Goal: Information Seeking & Learning: Check status

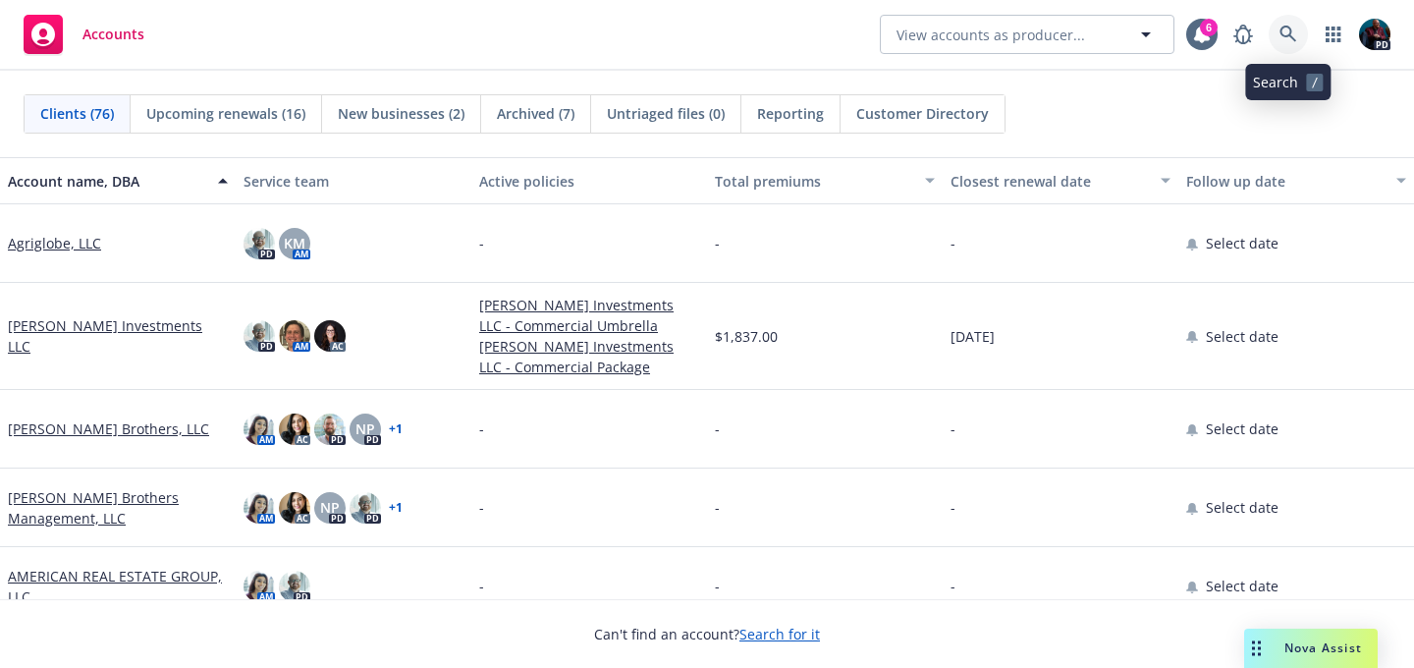
click at [1287, 31] on icon at bounding box center [1289, 35] width 18 height 18
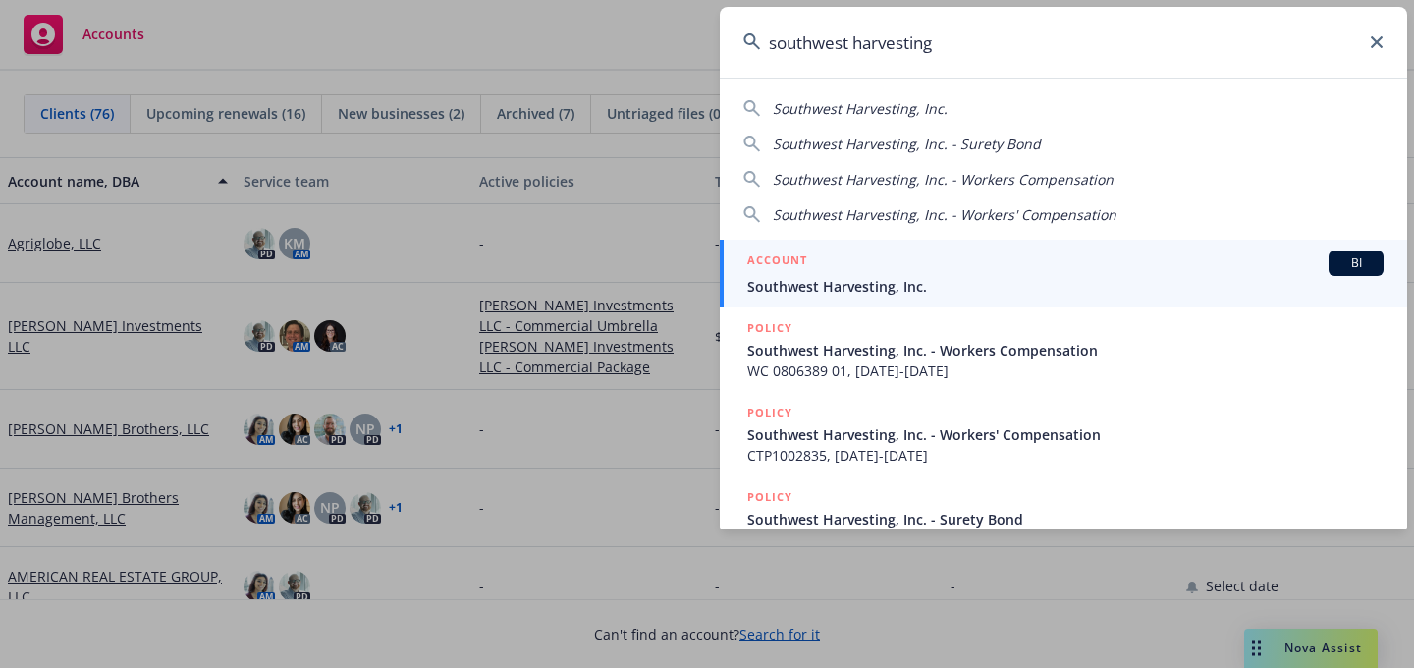
type input "southwest harvesting"
click at [954, 262] on div "ACCOUNT BI" at bounding box center [1066, 263] width 637 height 26
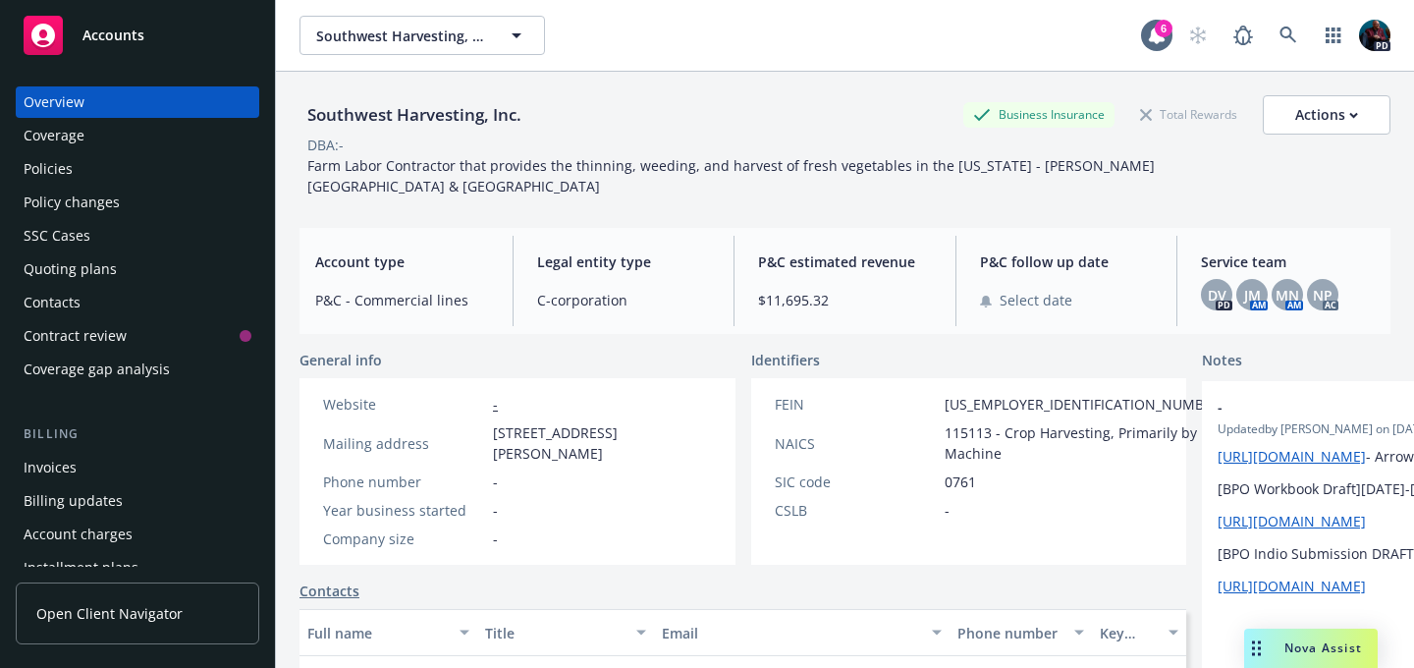
click at [53, 167] on div "Policies" at bounding box center [48, 168] width 49 height 31
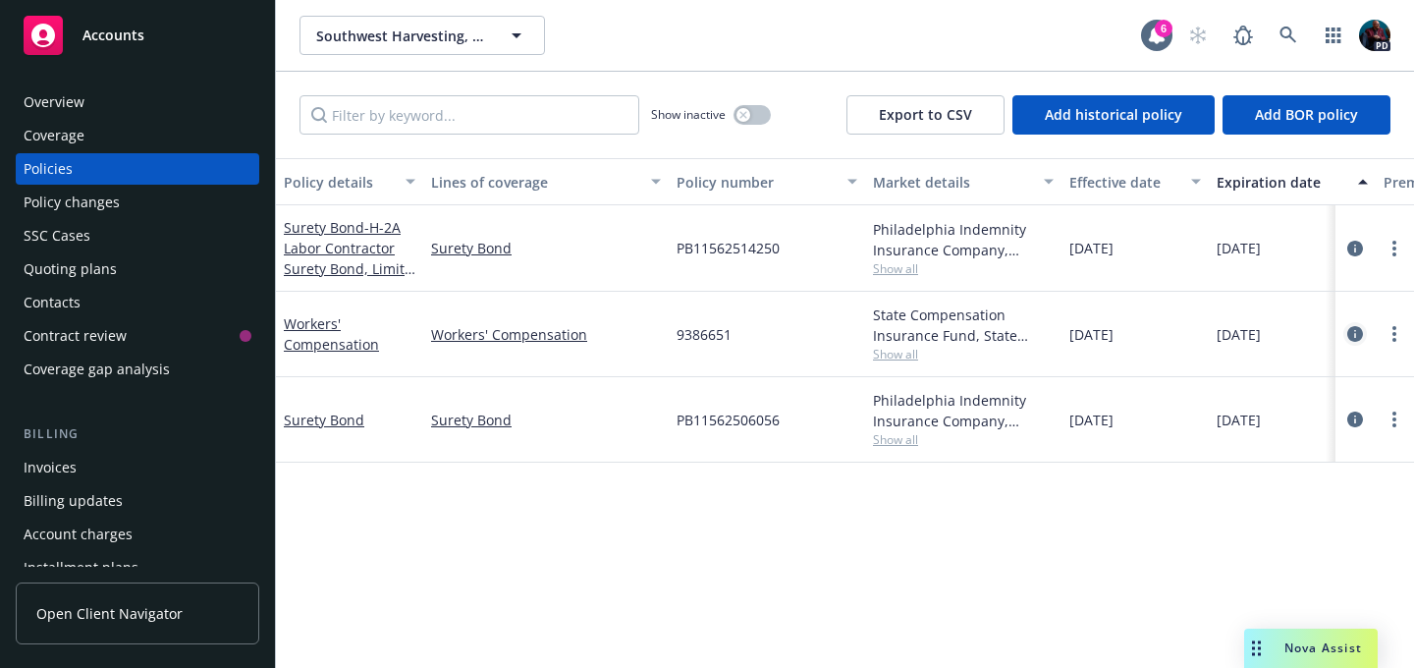
click at [1356, 328] on icon "circleInformation" at bounding box center [1356, 334] width 16 height 16
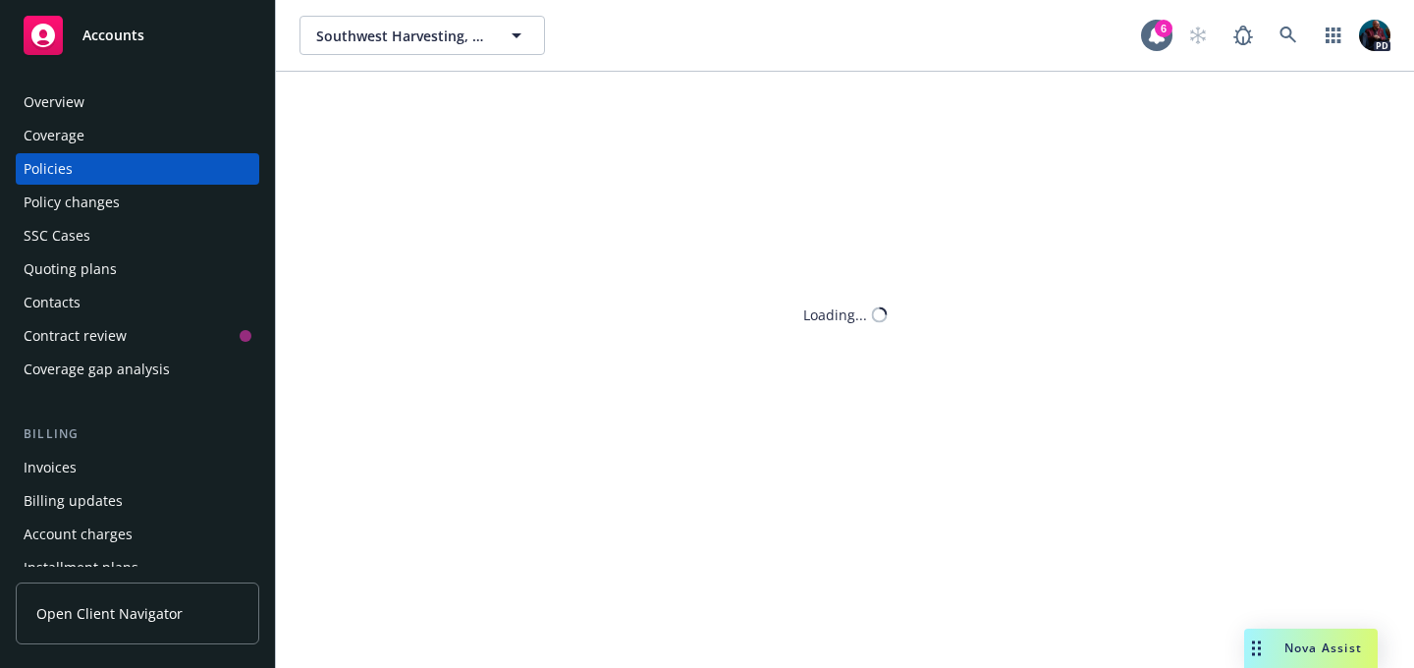
click at [1356, 331] on div "Southwest Harvesting, Inc. Southwest Harvesting, Inc. 6 PD Show inactive Export…" at bounding box center [845, 334] width 1138 height 668
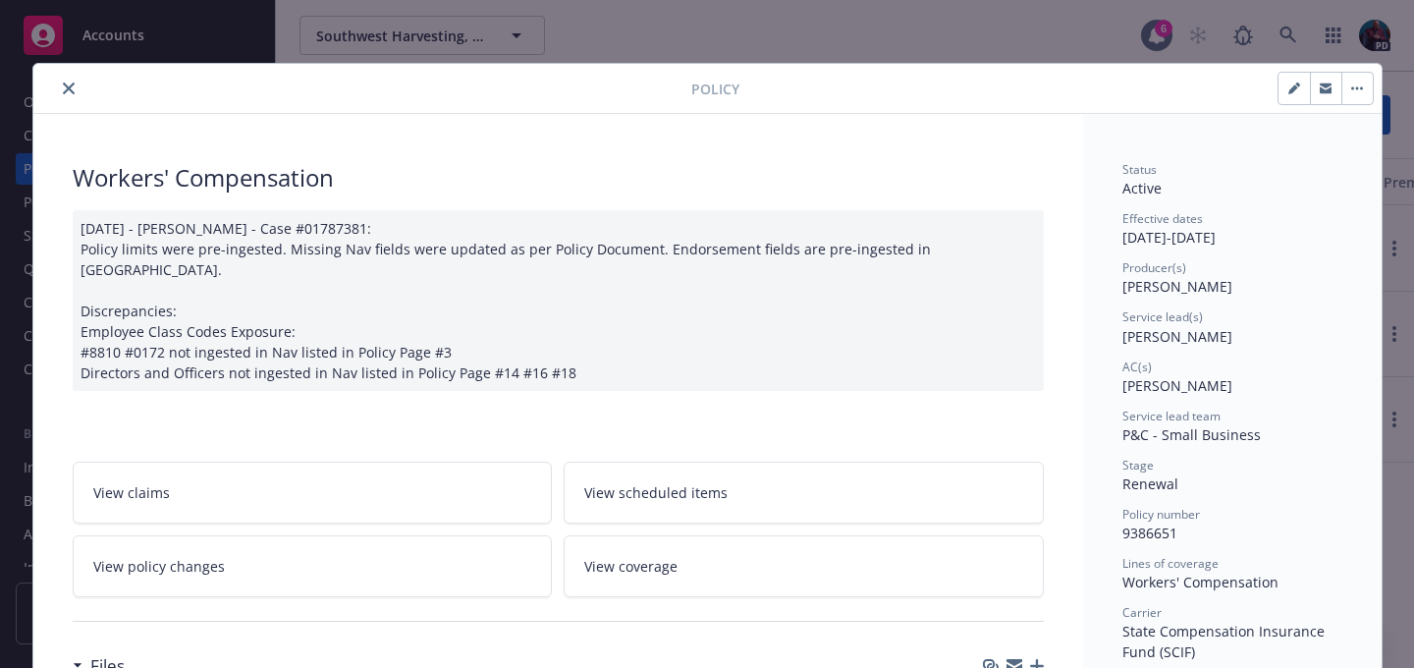
click at [60, 79] on button "close" at bounding box center [69, 89] width 24 height 24
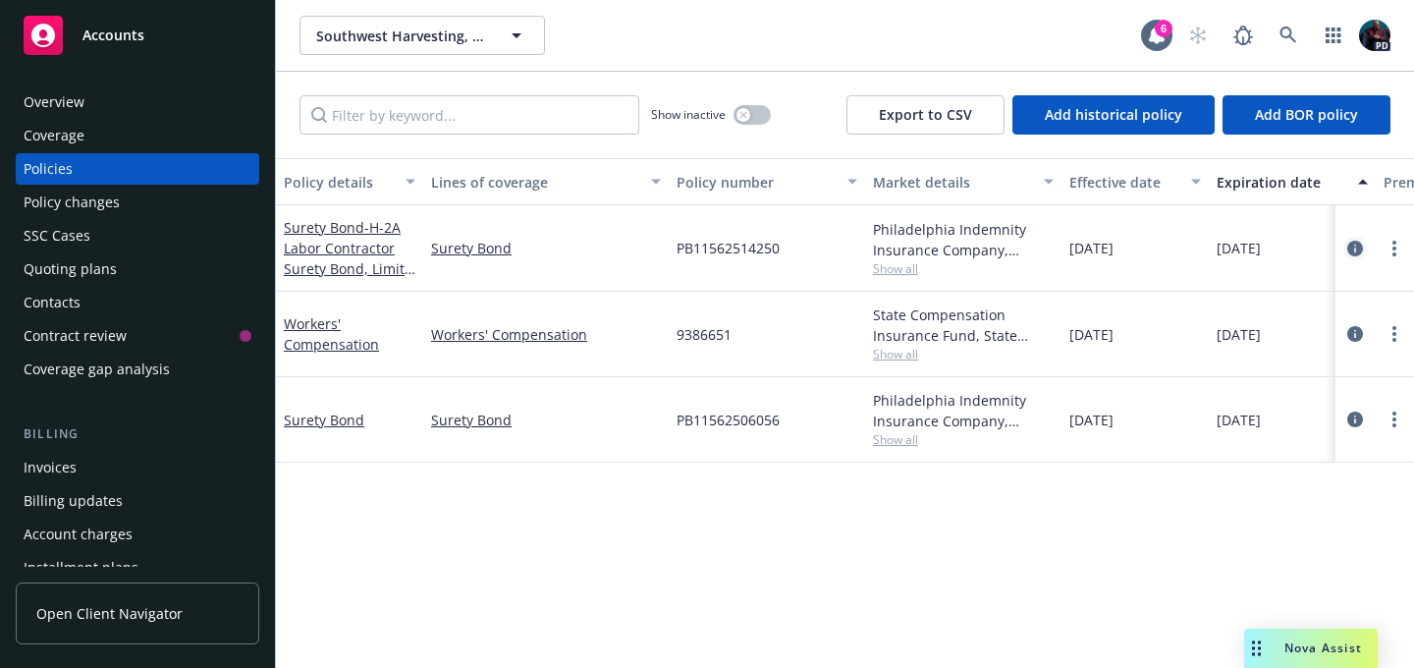
click at [1357, 244] on icon "circleInformation" at bounding box center [1356, 249] width 16 height 16
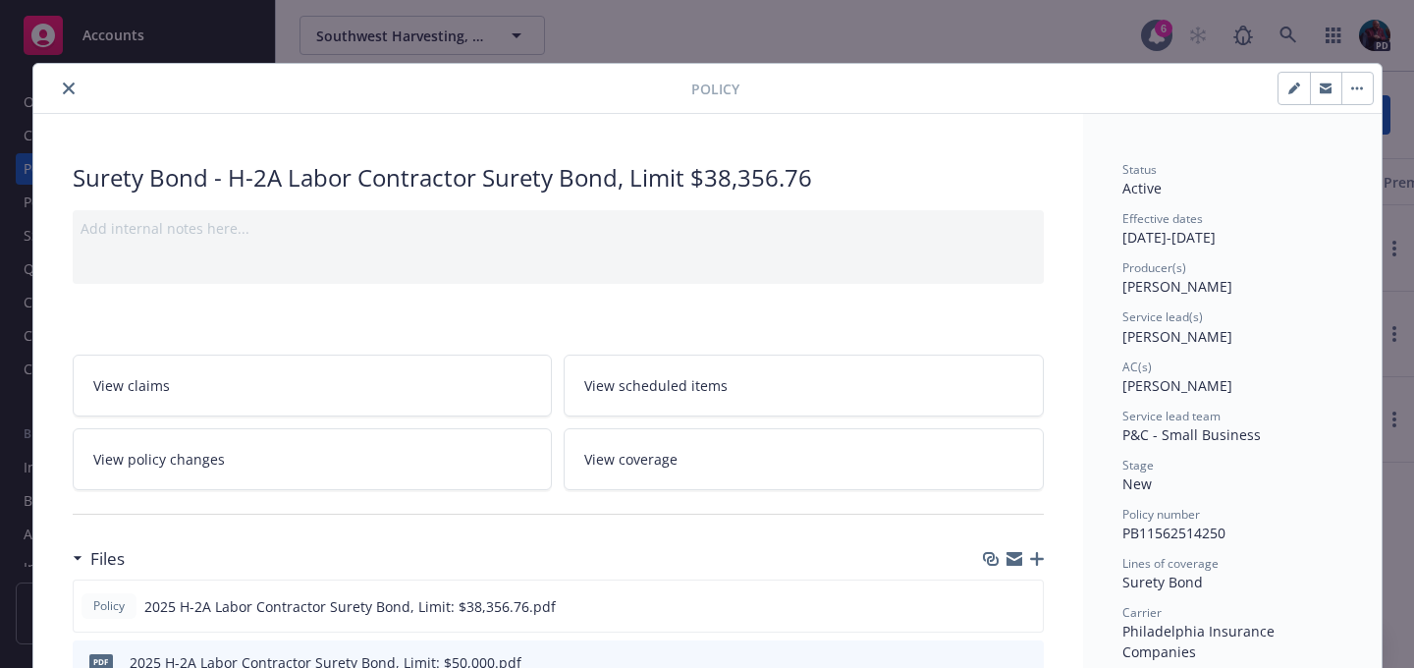
click at [63, 84] on icon "close" at bounding box center [69, 89] width 12 height 12
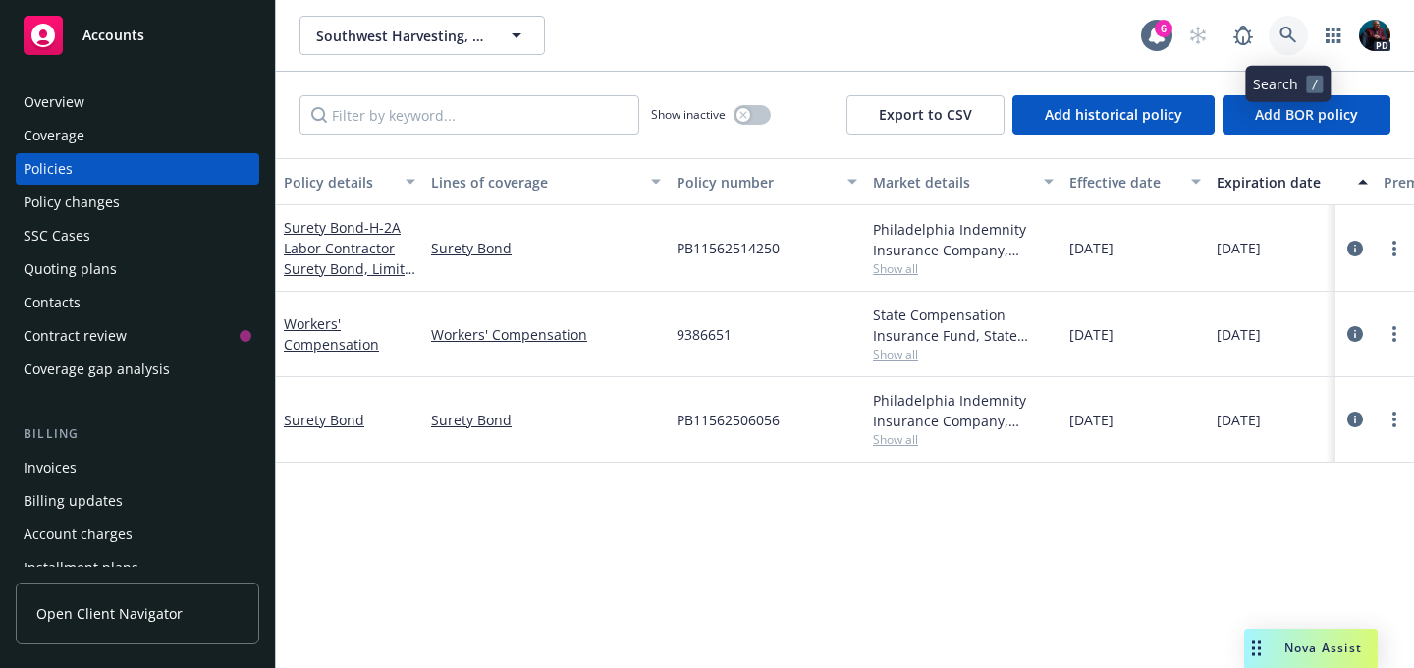
click at [1285, 30] on icon at bounding box center [1289, 36] width 18 height 18
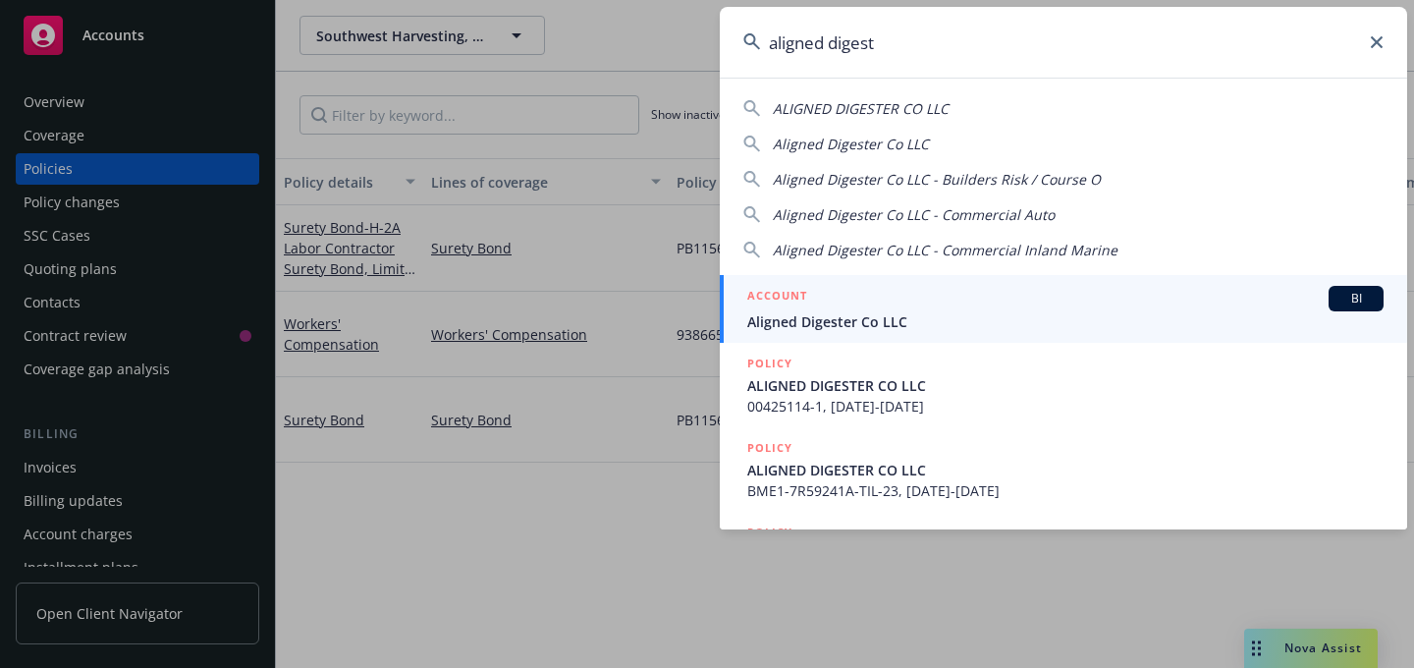
type input "aligned digest"
click at [1062, 300] on div "ACCOUNT BI" at bounding box center [1066, 299] width 637 height 26
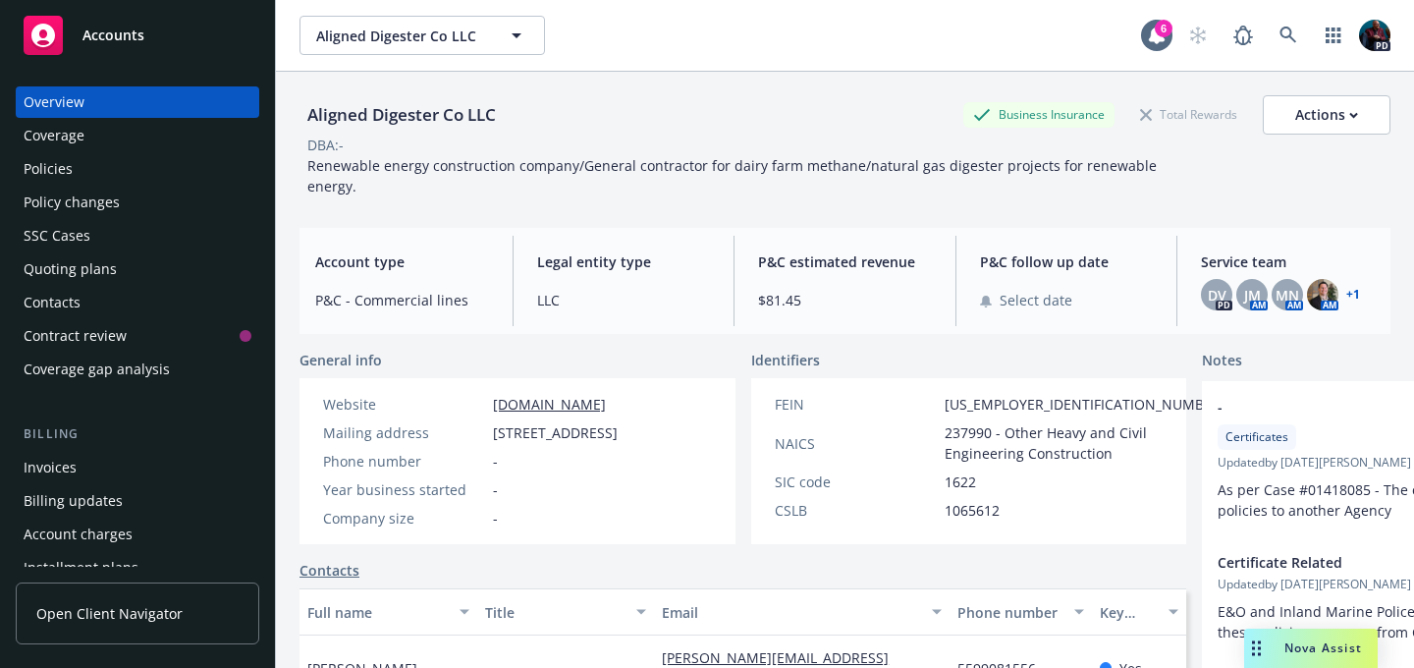
click at [63, 163] on div "Policies" at bounding box center [48, 168] width 49 height 31
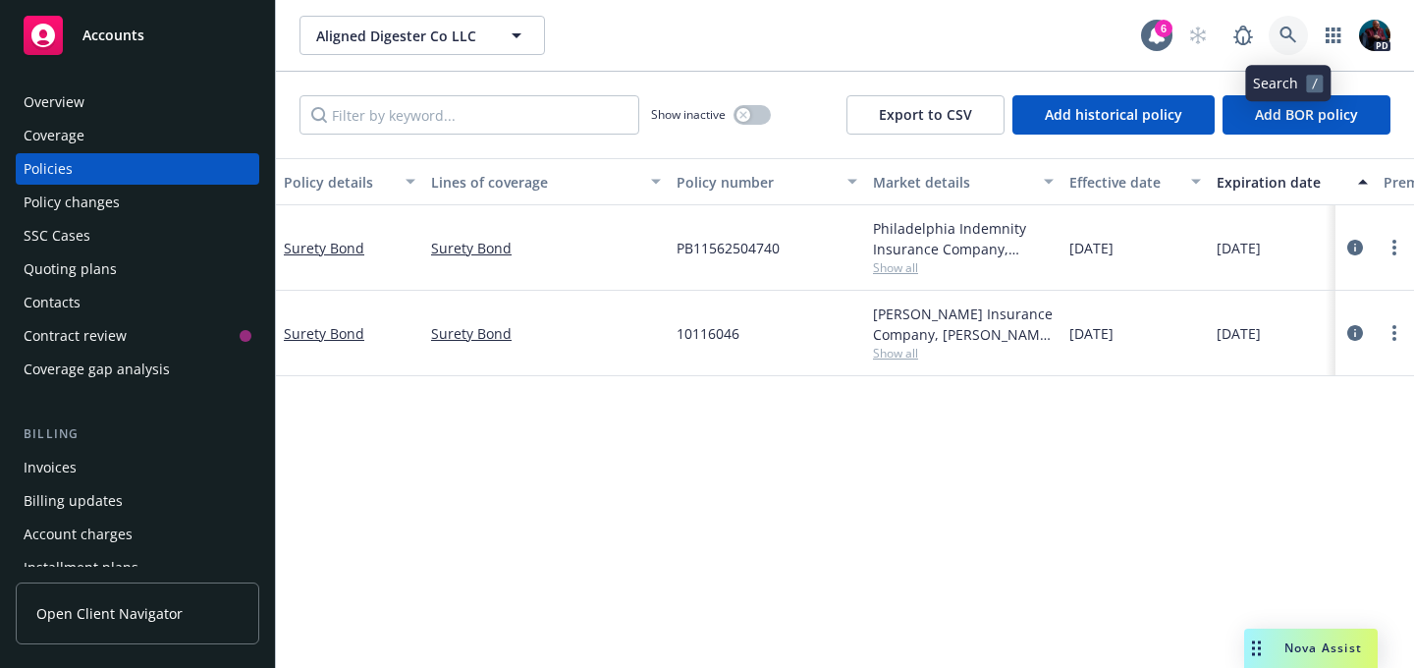
click at [1296, 34] on icon at bounding box center [1289, 36] width 18 height 18
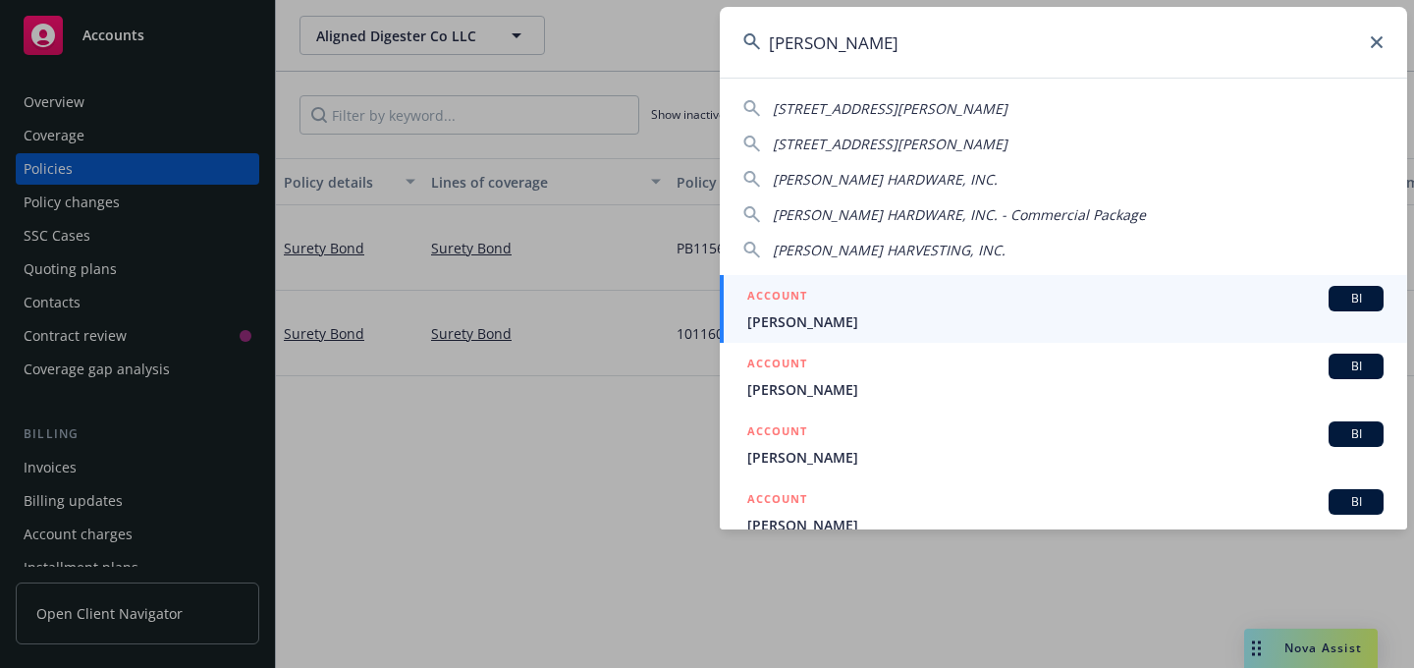
type input "alvarex"
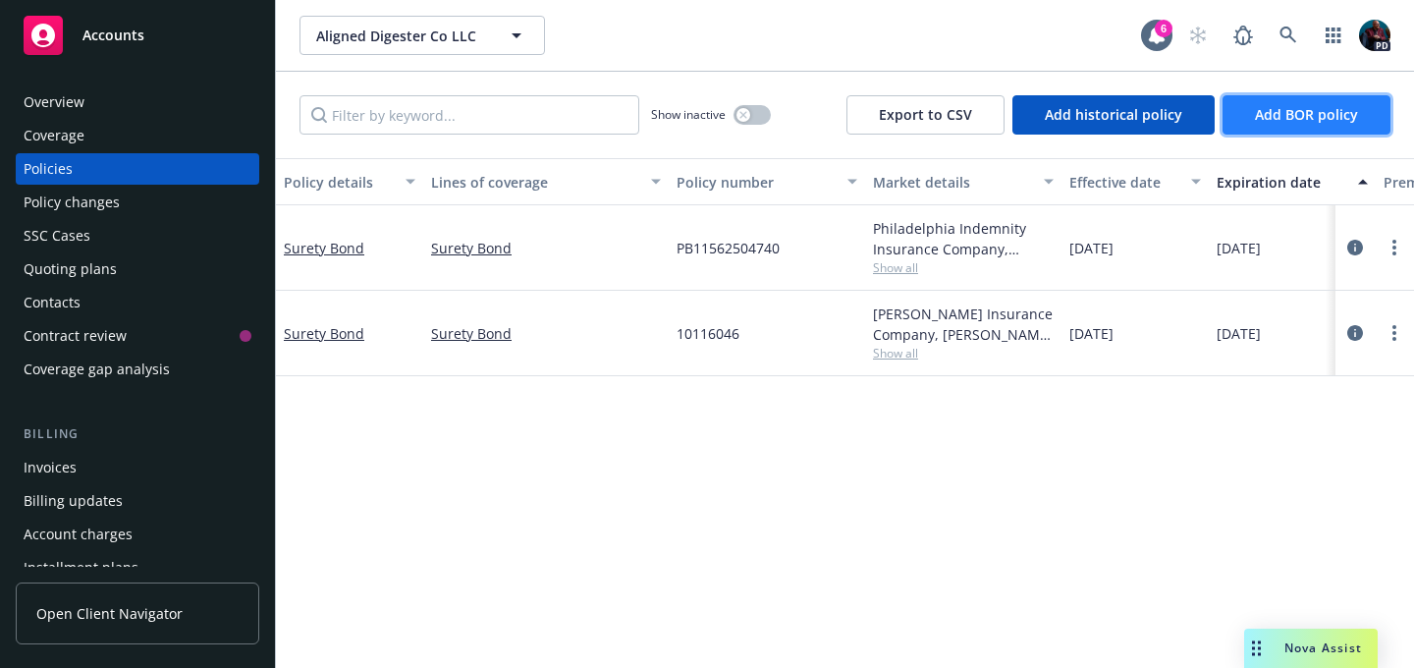
click at [1323, 127] on button "Add BOR policy" at bounding box center [1307, 114] width 168 height 39
select select "other"
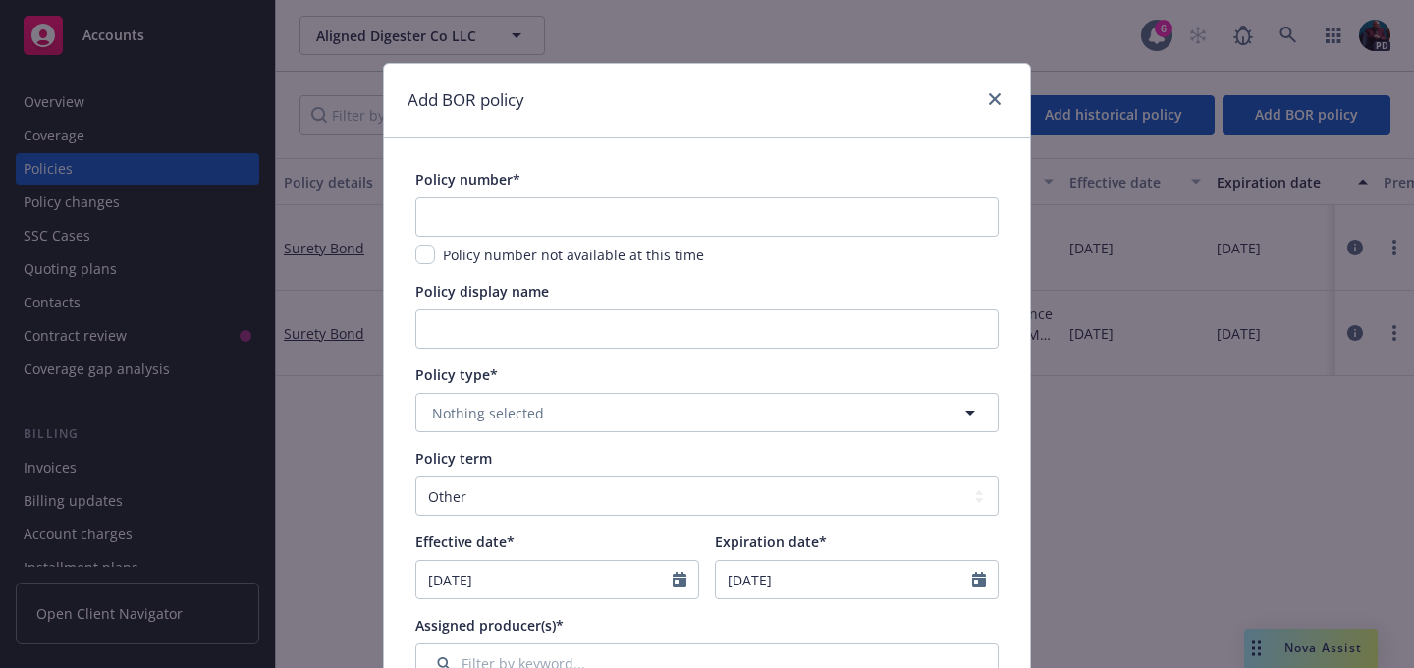
click at [1242, 438] on div "Add BOR policy Policy number* Policy number not available at this time Policy d…" at bounding box center [707, 334] width 1414 height 668
click at [989, 101] on icon "close" at bounding box center [995, 99] width 12 height 12
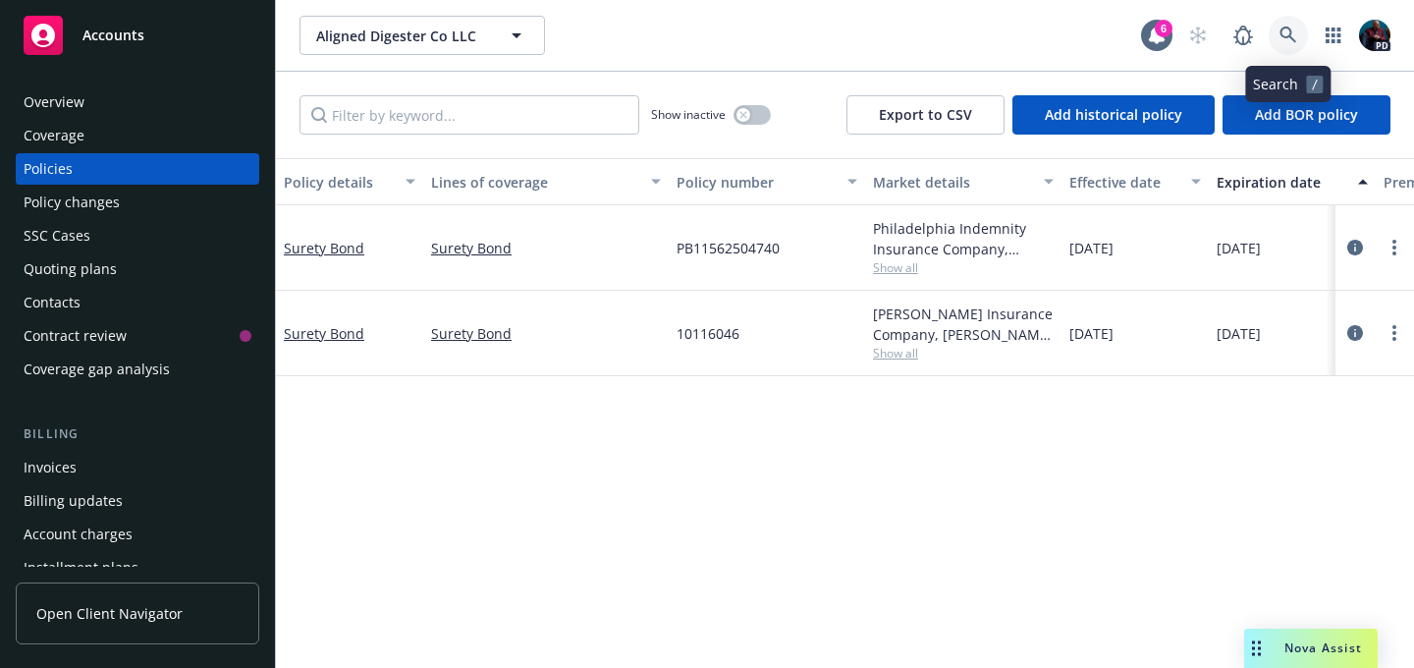
click at [1285, 41] on icon at bounding box center [1289, 36] width 18 height 18
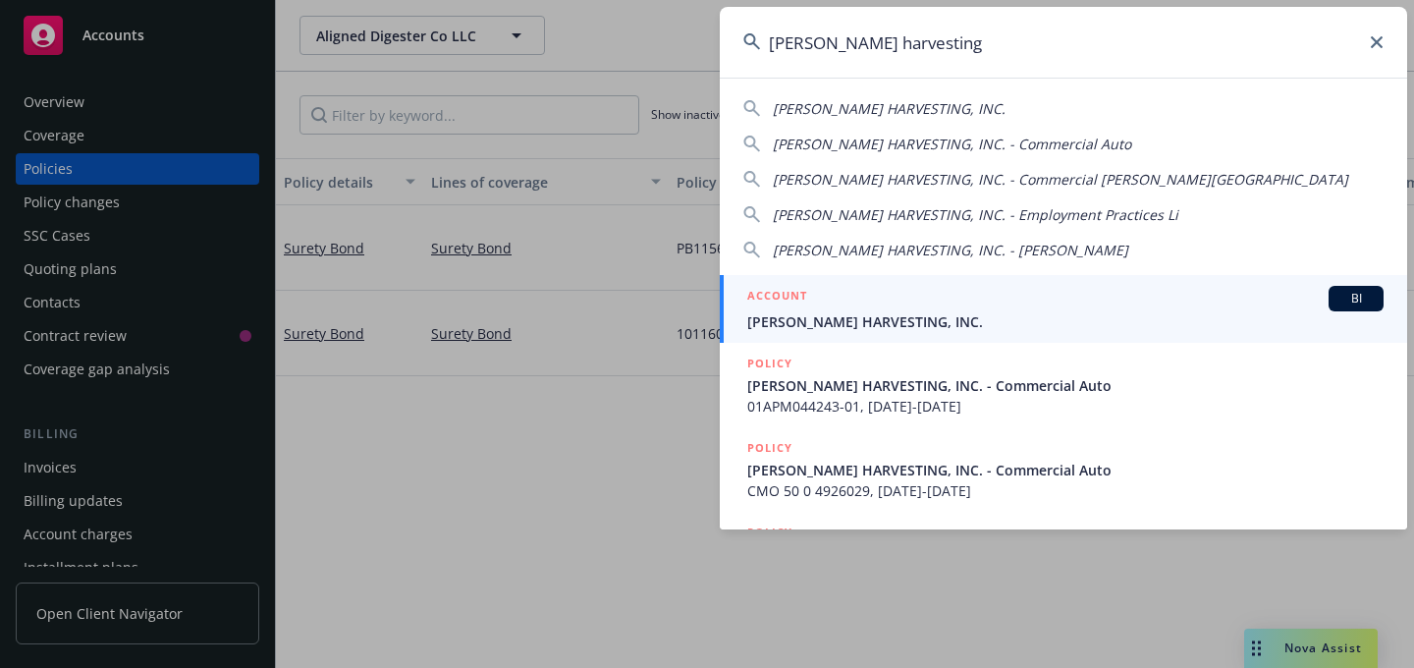
type input "[PERSON_NAME] harvesting"
click at [862, 306] on div "ACCOUNT BI" at bounding box center [1066, 299] width 637 height 26
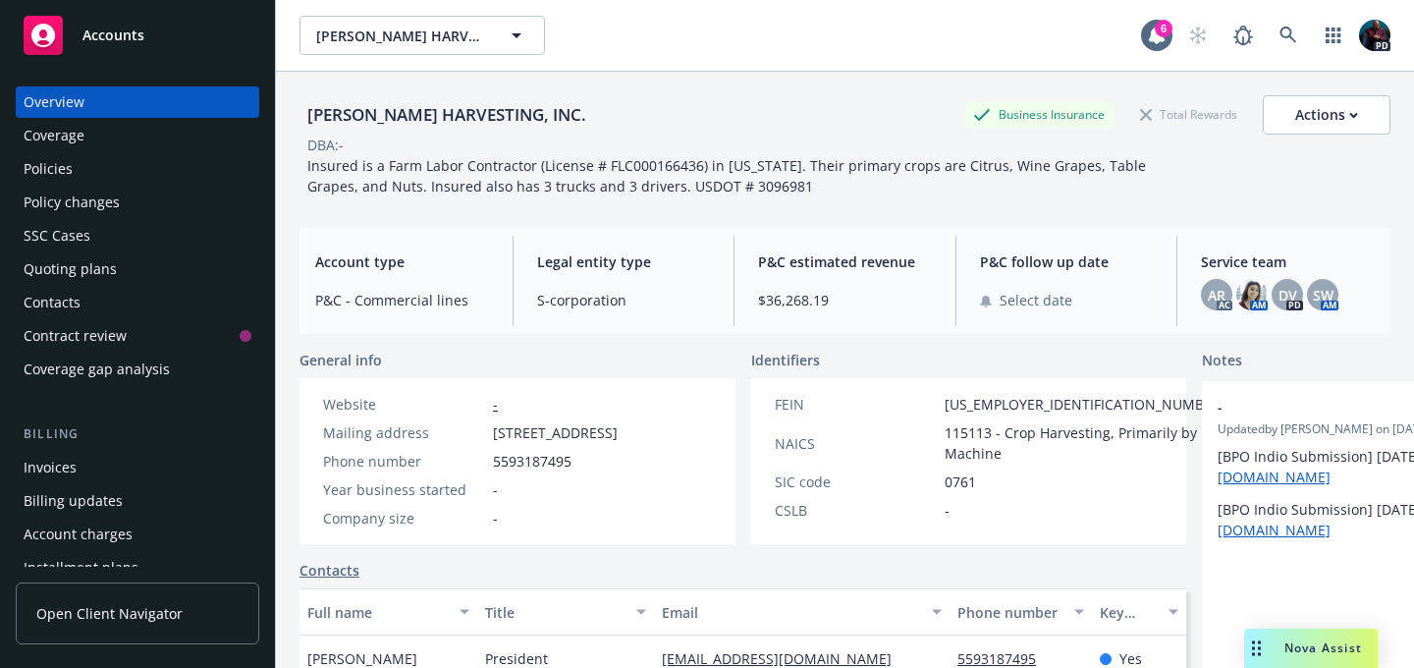
click at [51, 165] on div "Policies" at bounding box center [48, 168] width 49 height 31
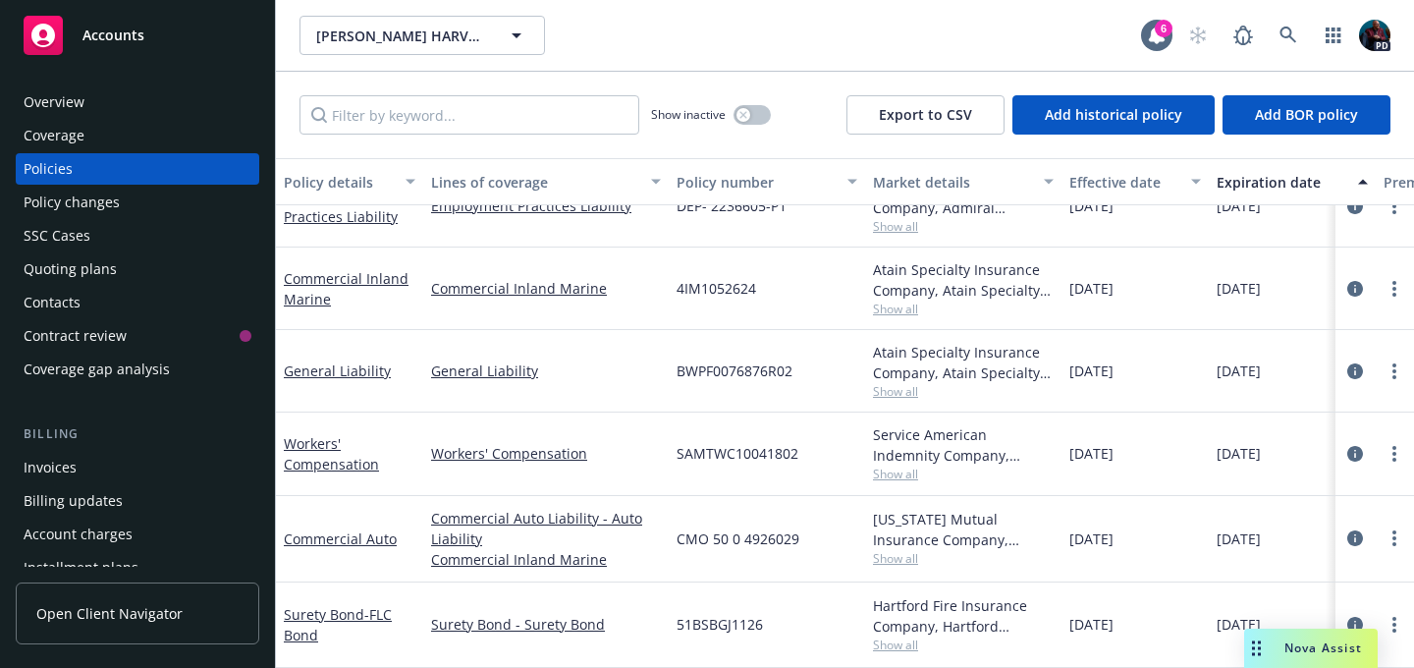
scroll to position [54, 0]
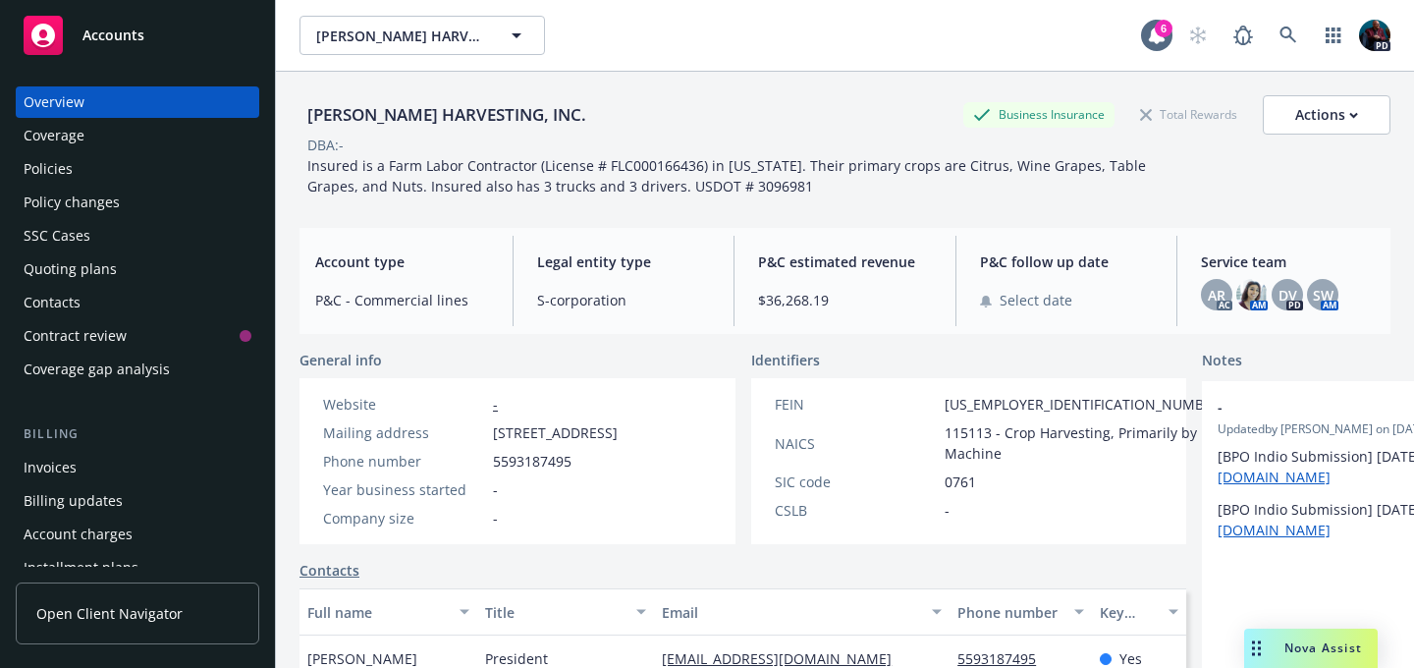
click at [69, 171] on div "Policies" at bounding box center [48, 168] width 49 height 31
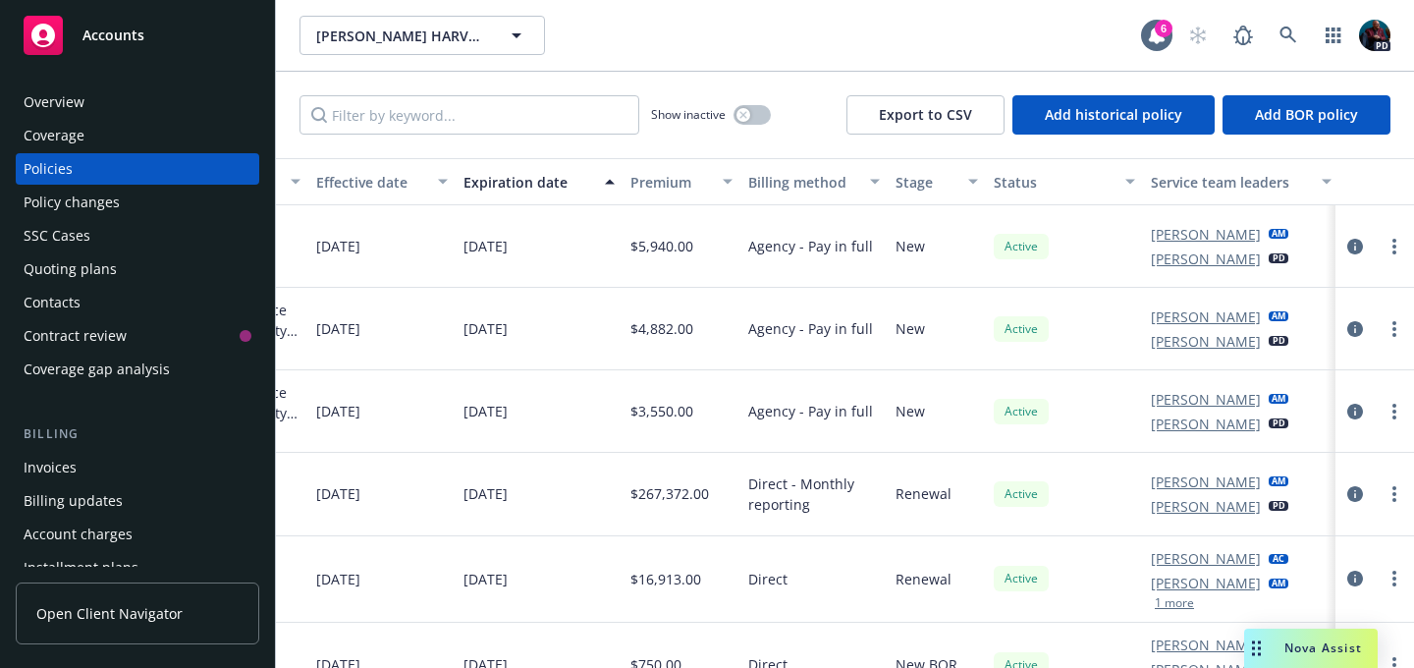
scroll to position [0, 772]
click at [1351, 245] on link "circleInformation" at bounding box center [1356, 247] width 24 height 24
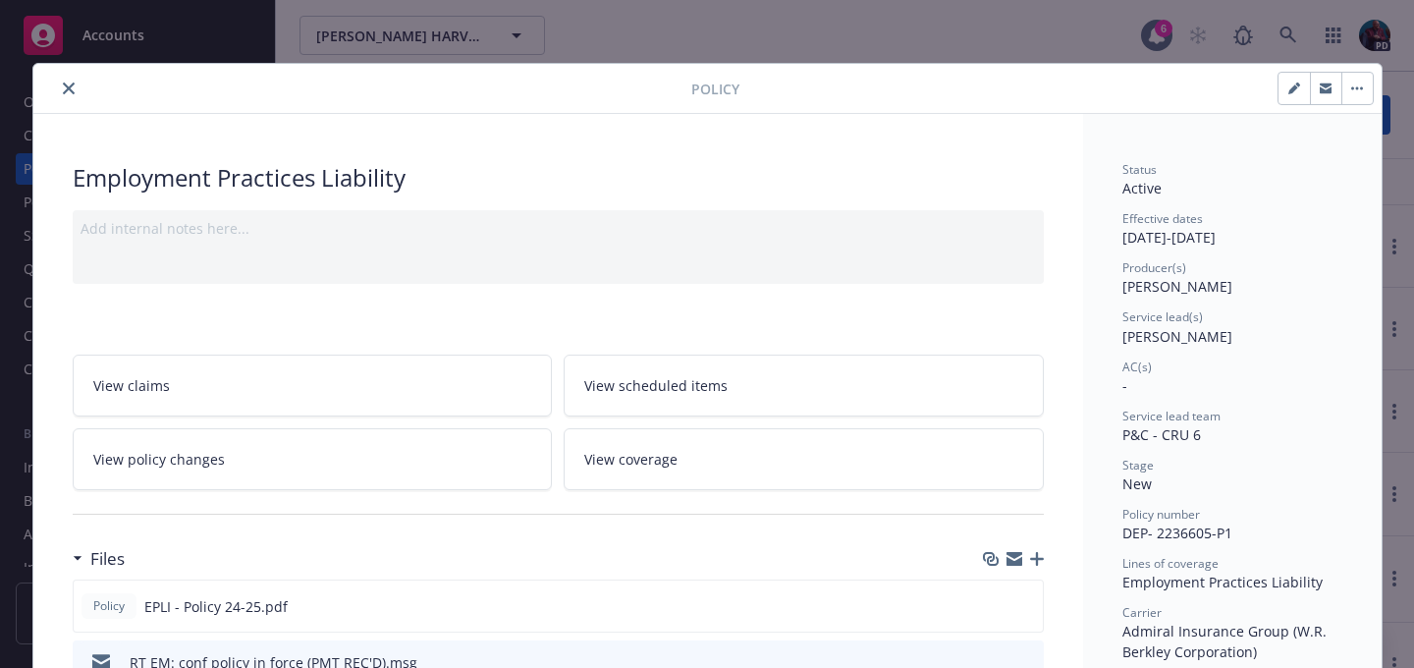
click at [63, 91] on icon "close" at bounding box center [69, 89] width 12 height 12
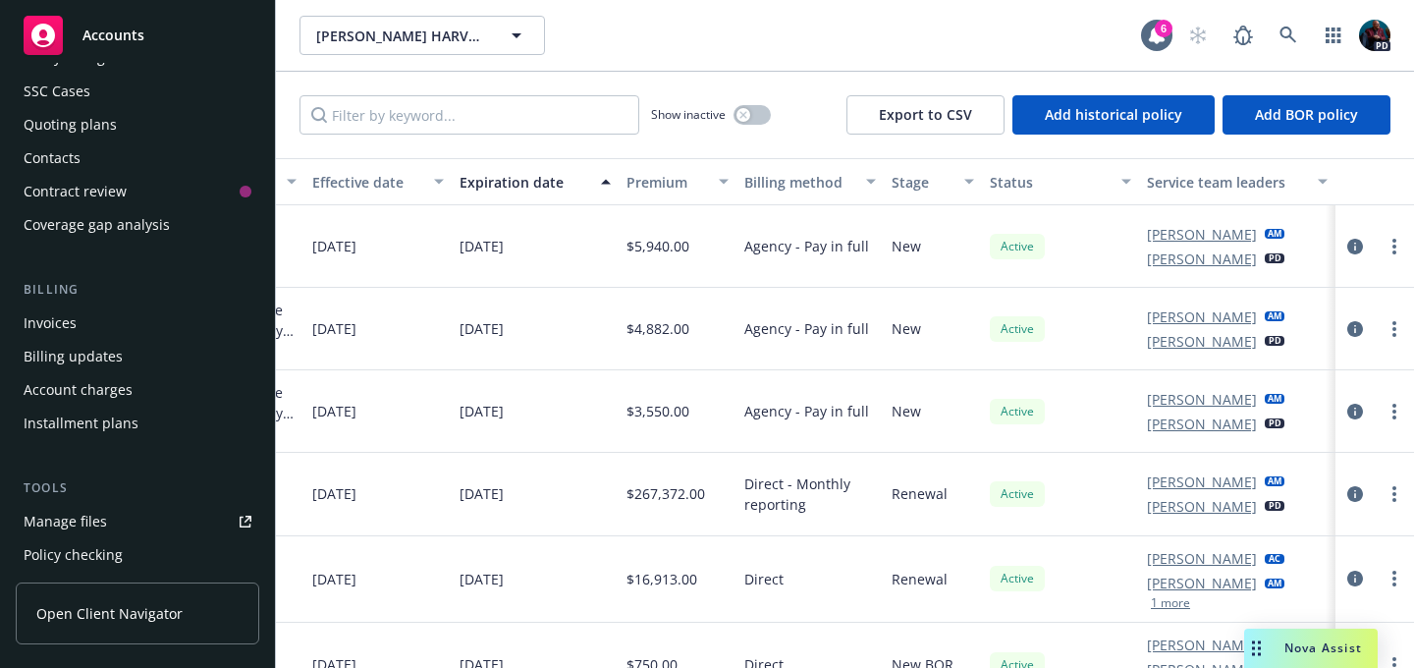
scroll to position [145, 0]
click at [102, 360] on div "Billing updates" at bounding box center [73, 355] width 99 height 31
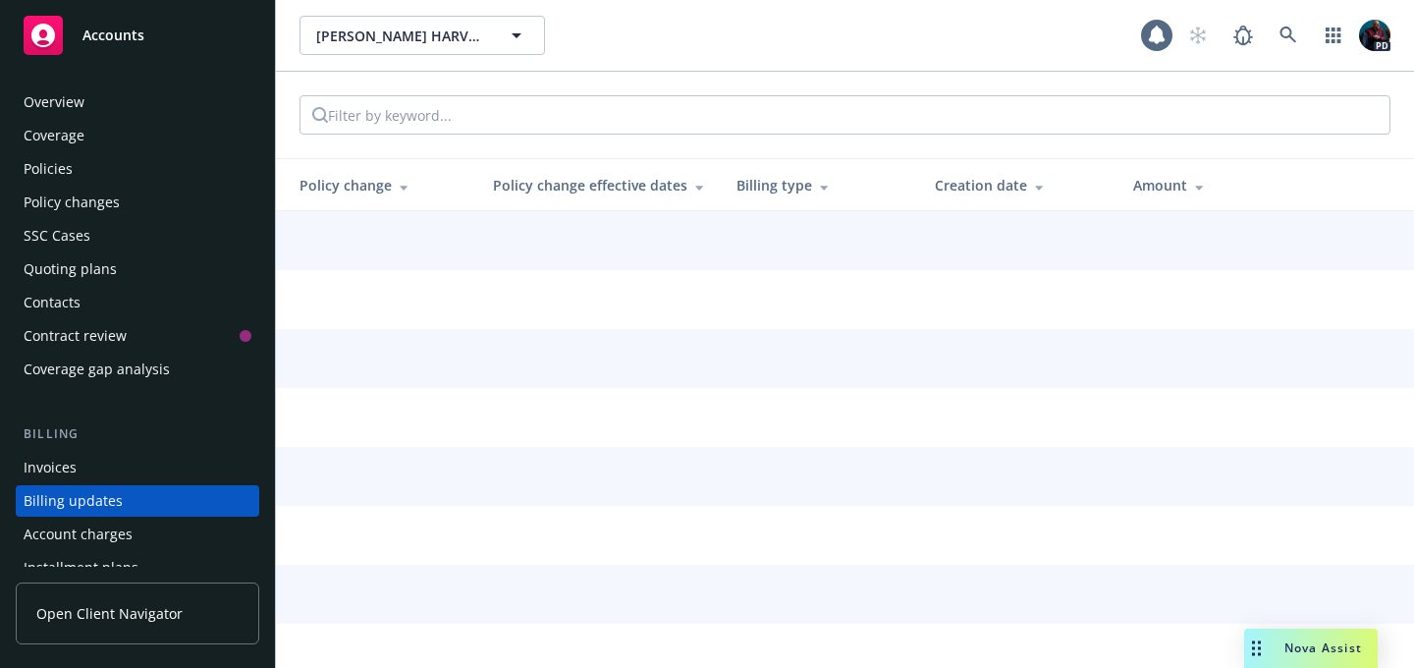
scroll to position [136, 0]
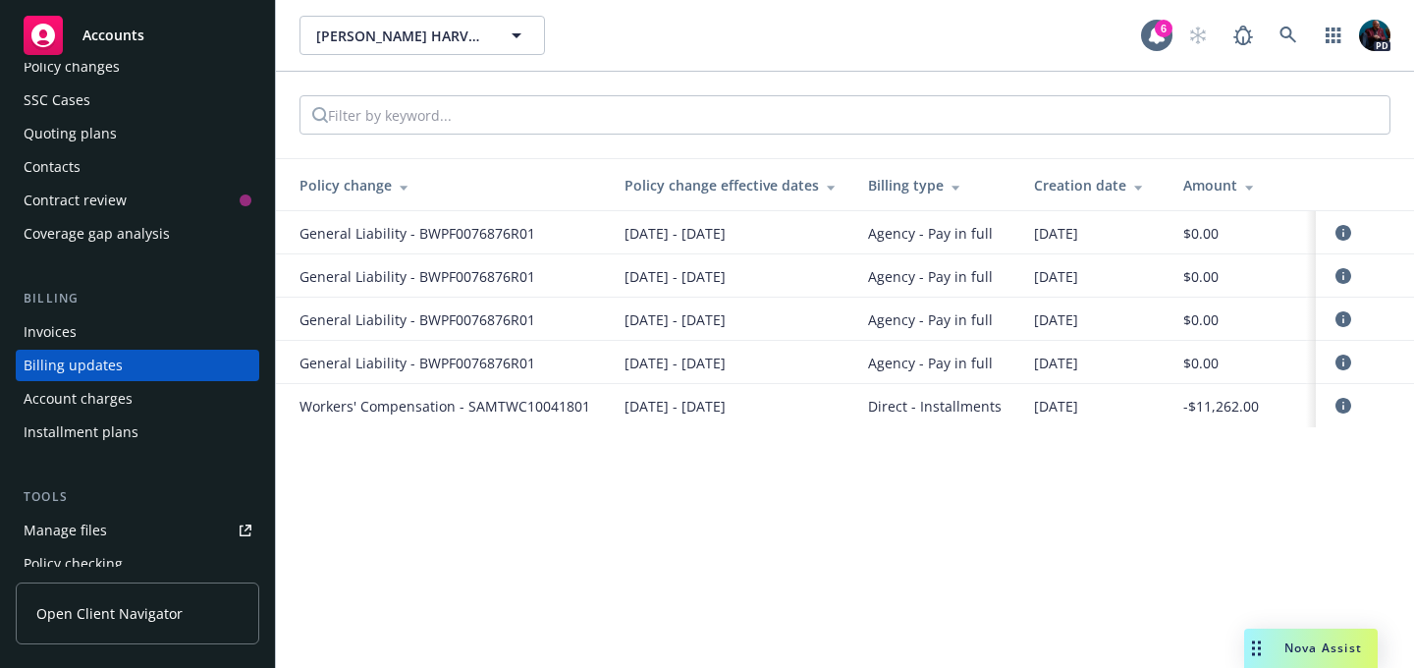
click at [404, 404] on span "Workers' Compensation - SAMTWC10041801" at bounding box center [445, 406] width 291 height 21
click at [1344, 401] on icon "circleInformation" at bounding box center [1344, 406] width 16 height 16
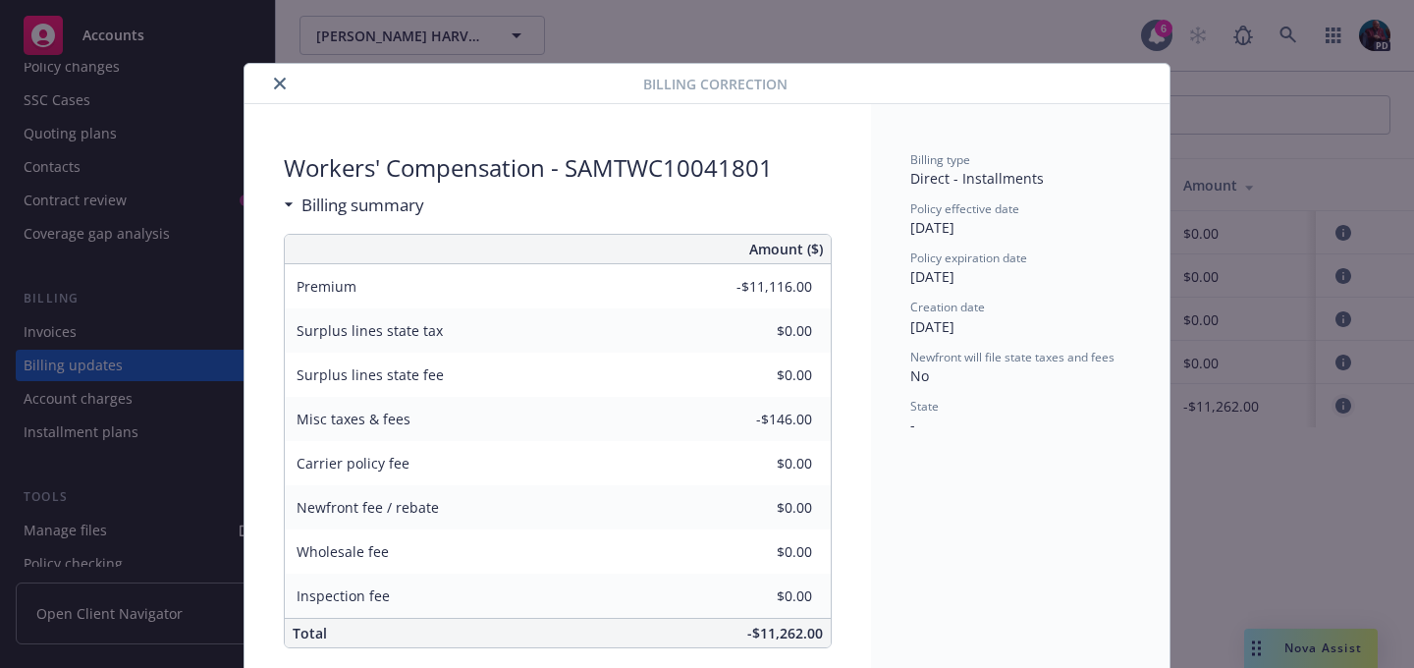
scroll to position [23, 0]
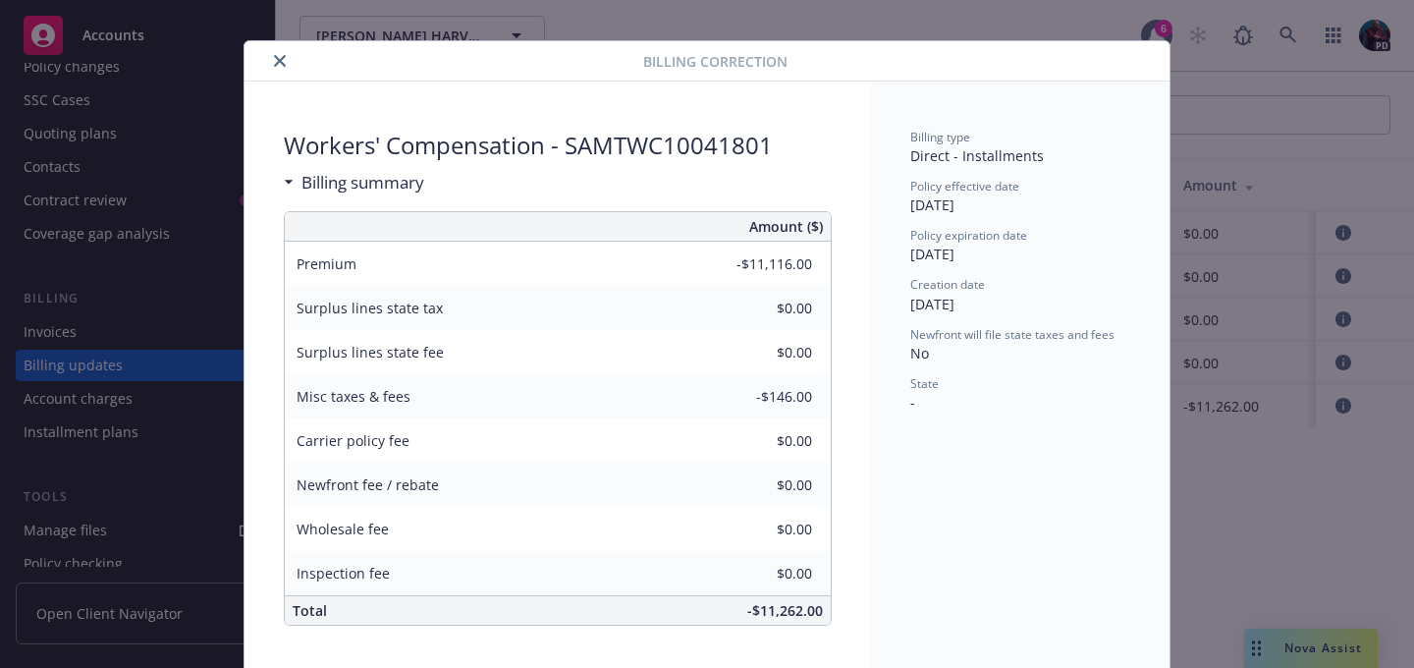
click at [274, 60] on icon "close" at bounding box center [280, 61] width 12 height 12
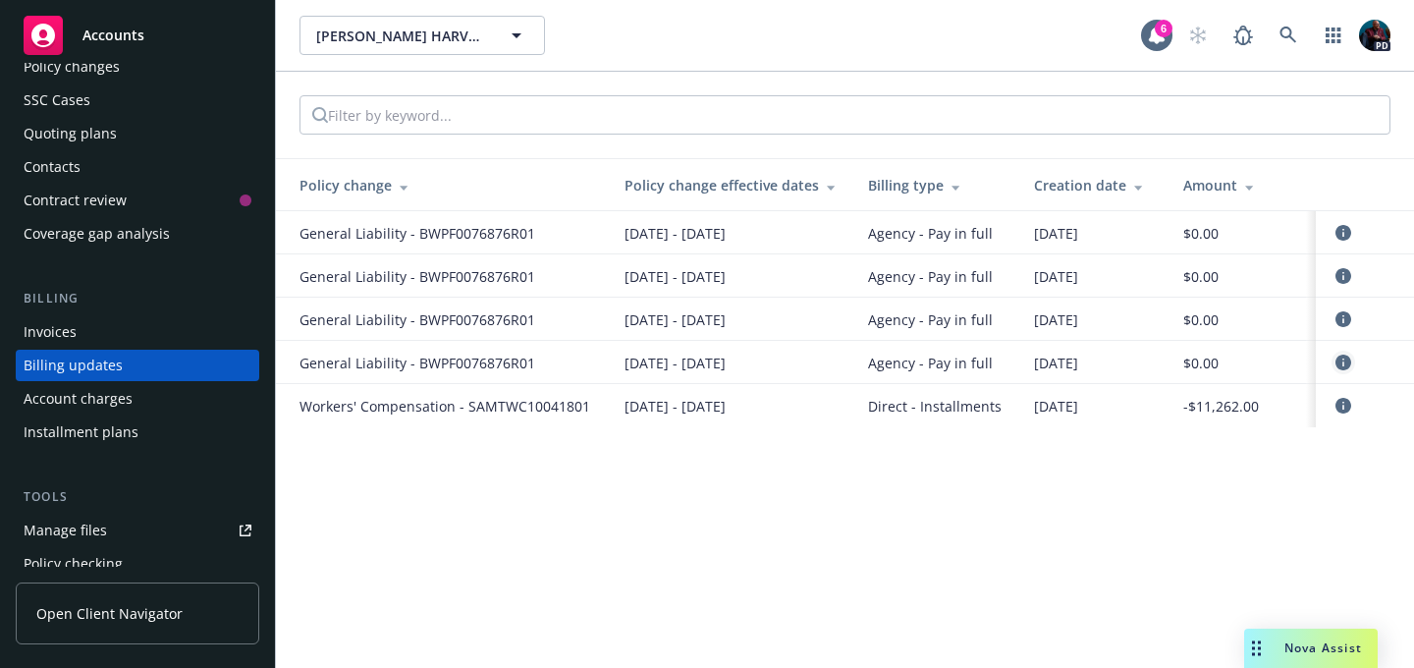
click at [1348, 360] on icon "circleInformation" at bounding box center [1344, 363] width 16 height 16
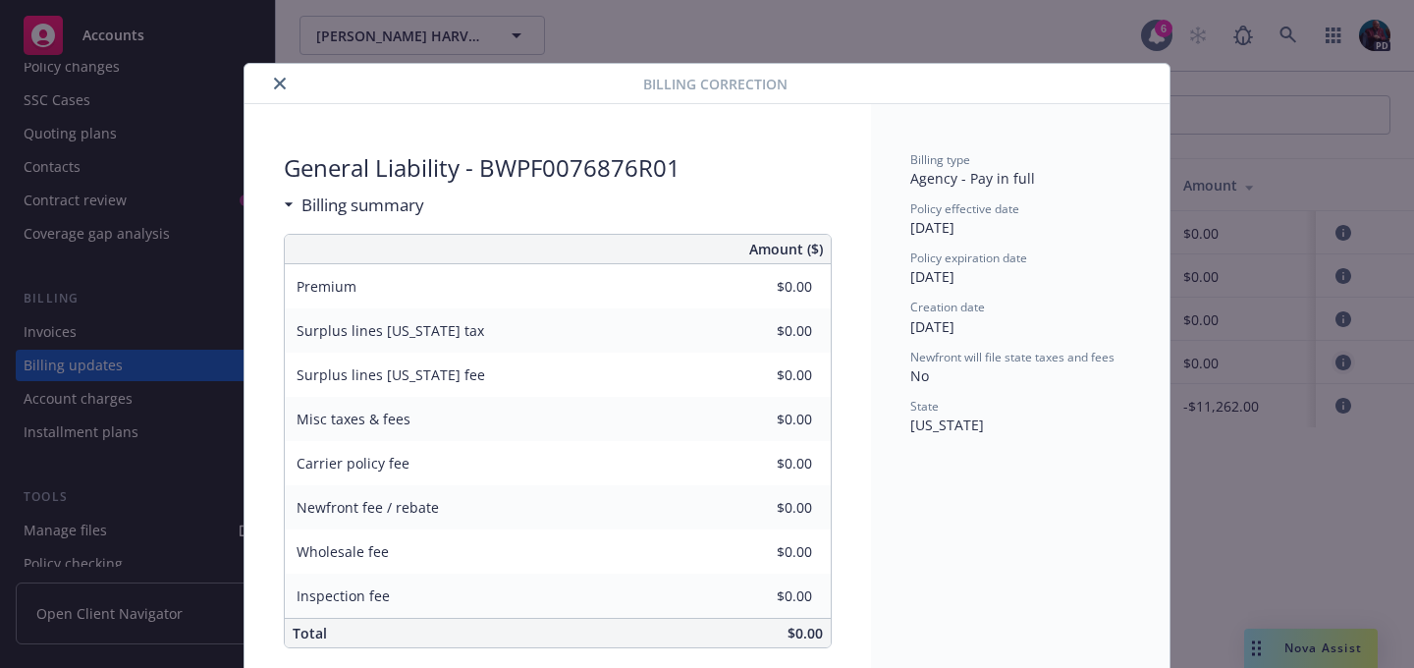
scroll to position [23, 0]
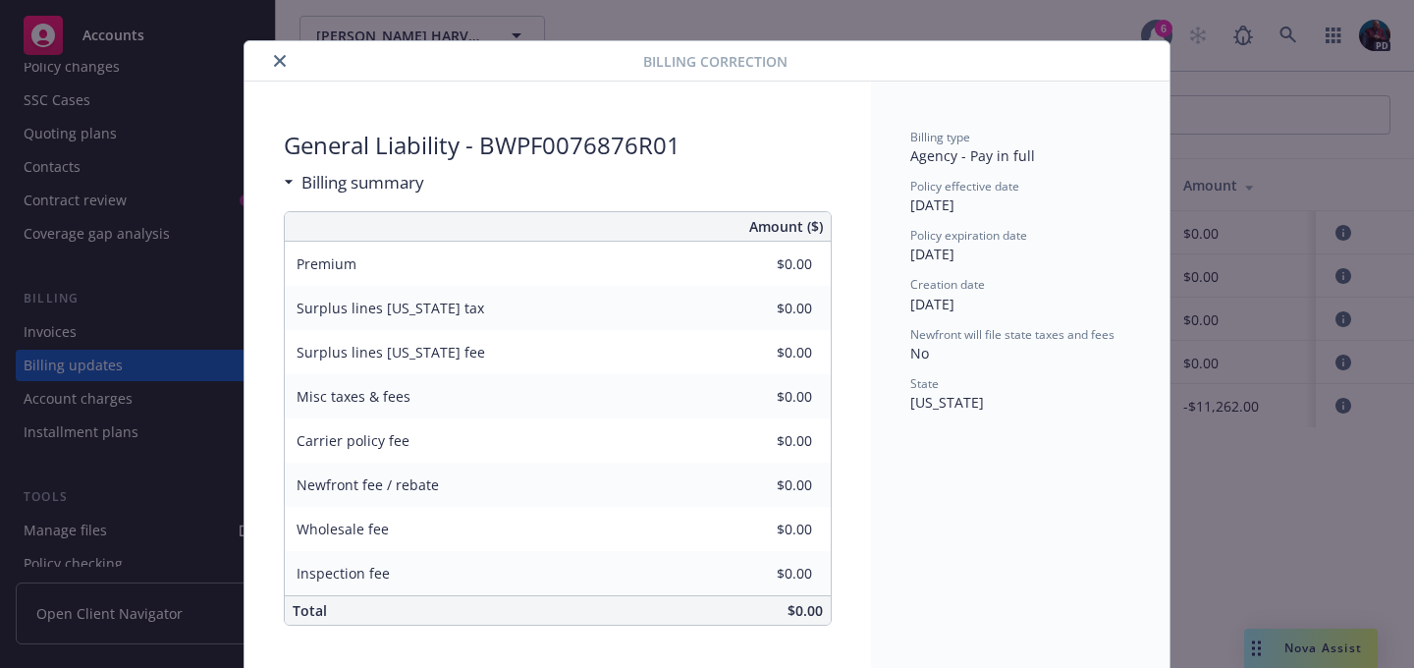
click at [274, 61] on icon "close" at bounding box center [280, 61] width 12 height 12
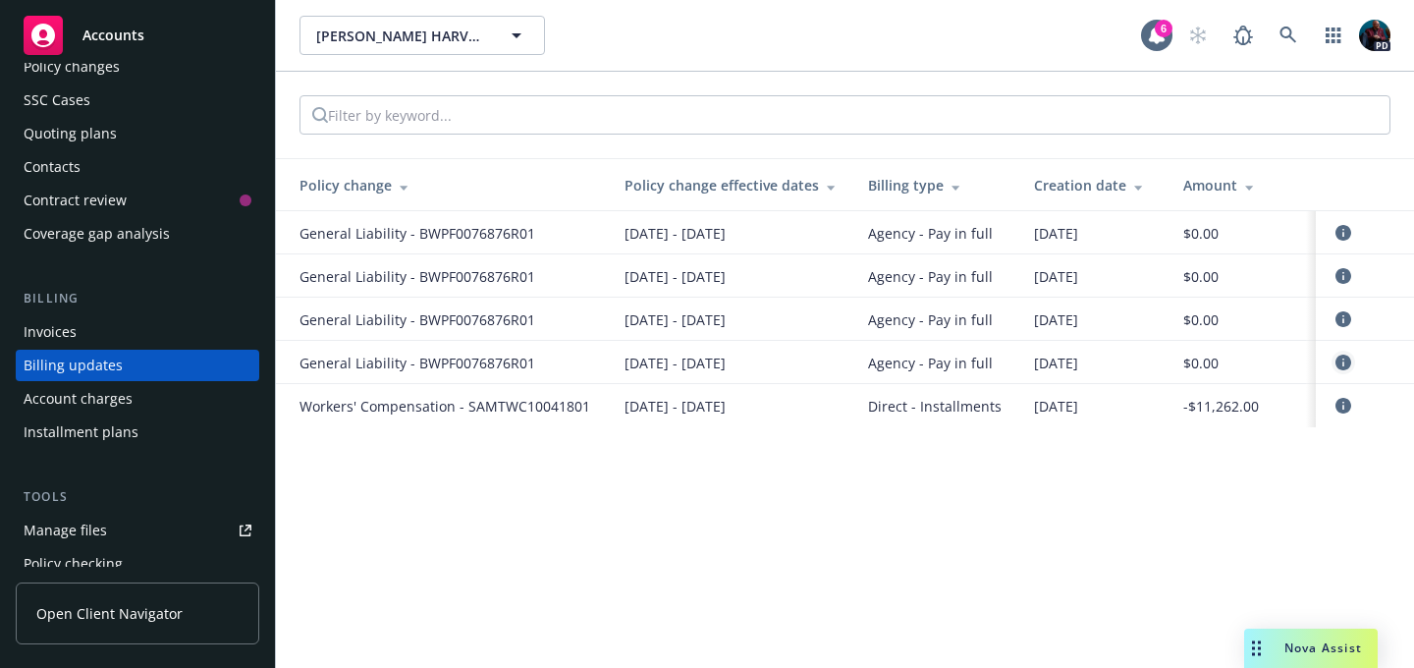
click at [1350, 364] on icon "circleInformation" at bounding box center [1344, 363] width 16 height 16
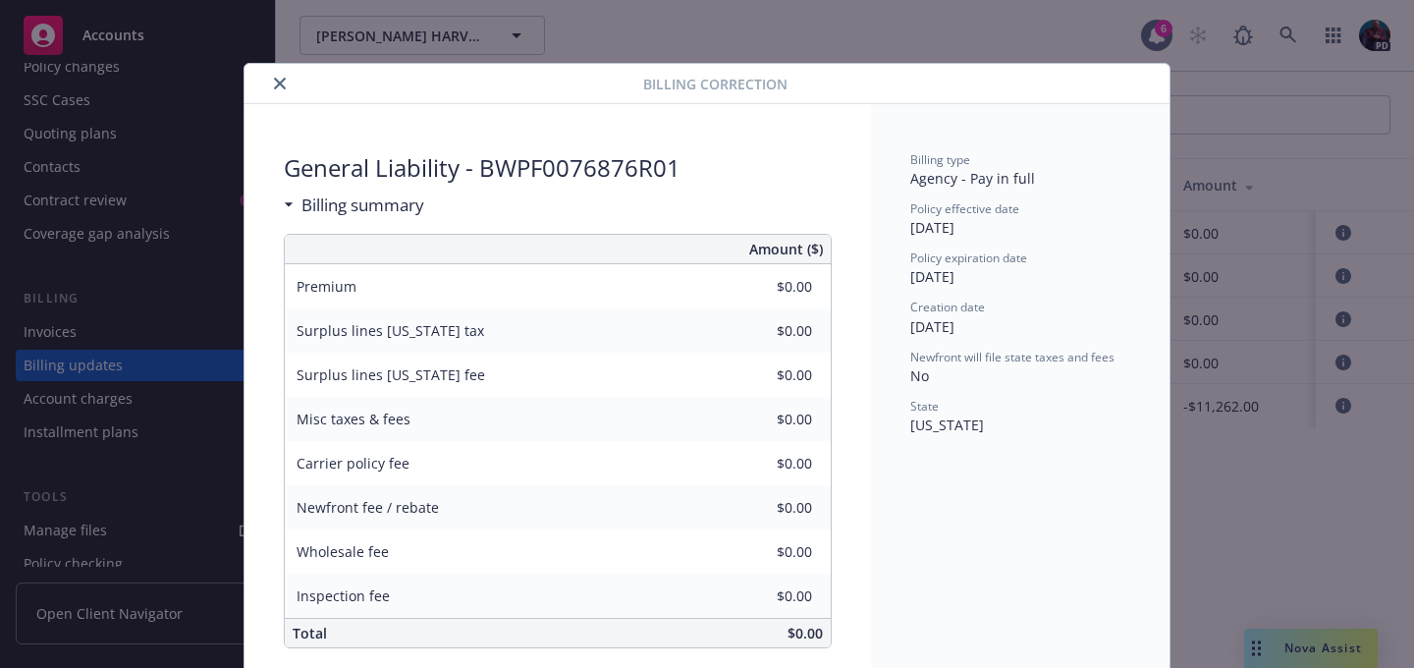
click at [274, 83] on icon "close" at bounding box center [280, 84] width 12 height 12
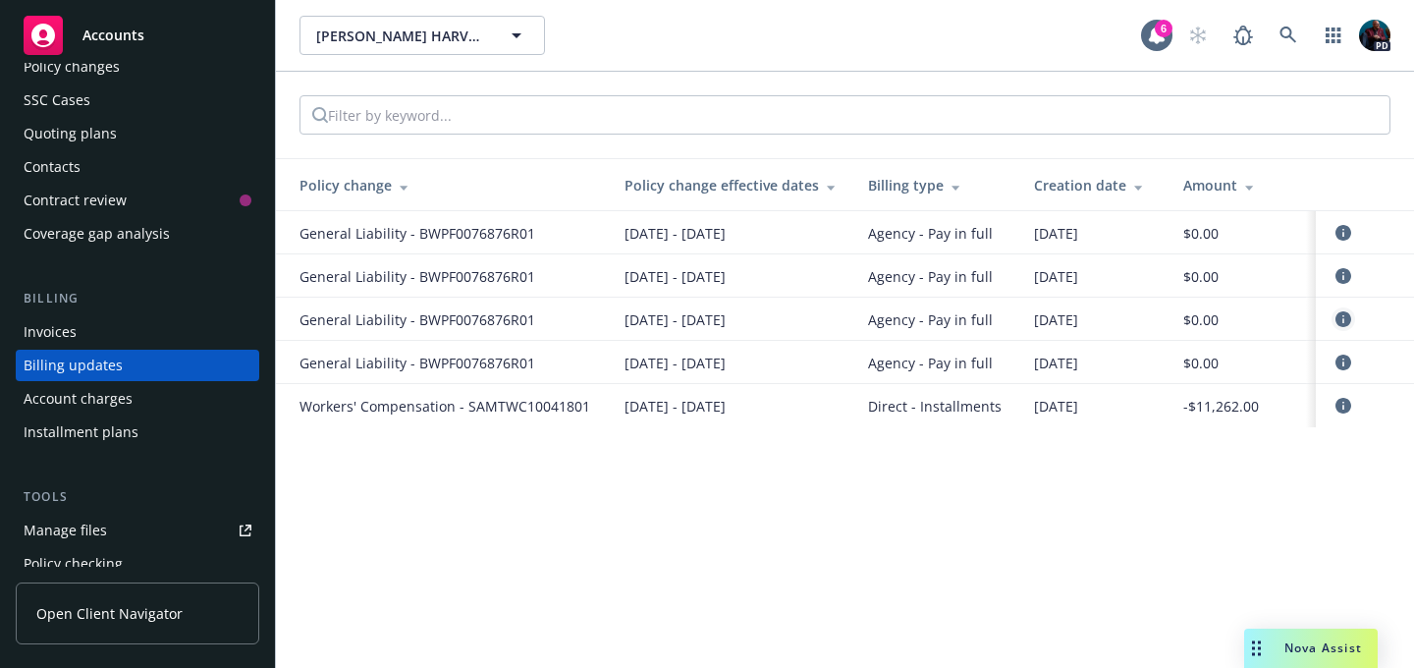
click at [1345, 324] on icon "circleInformation" at bounding box center [1344, 319] width 16 height 16
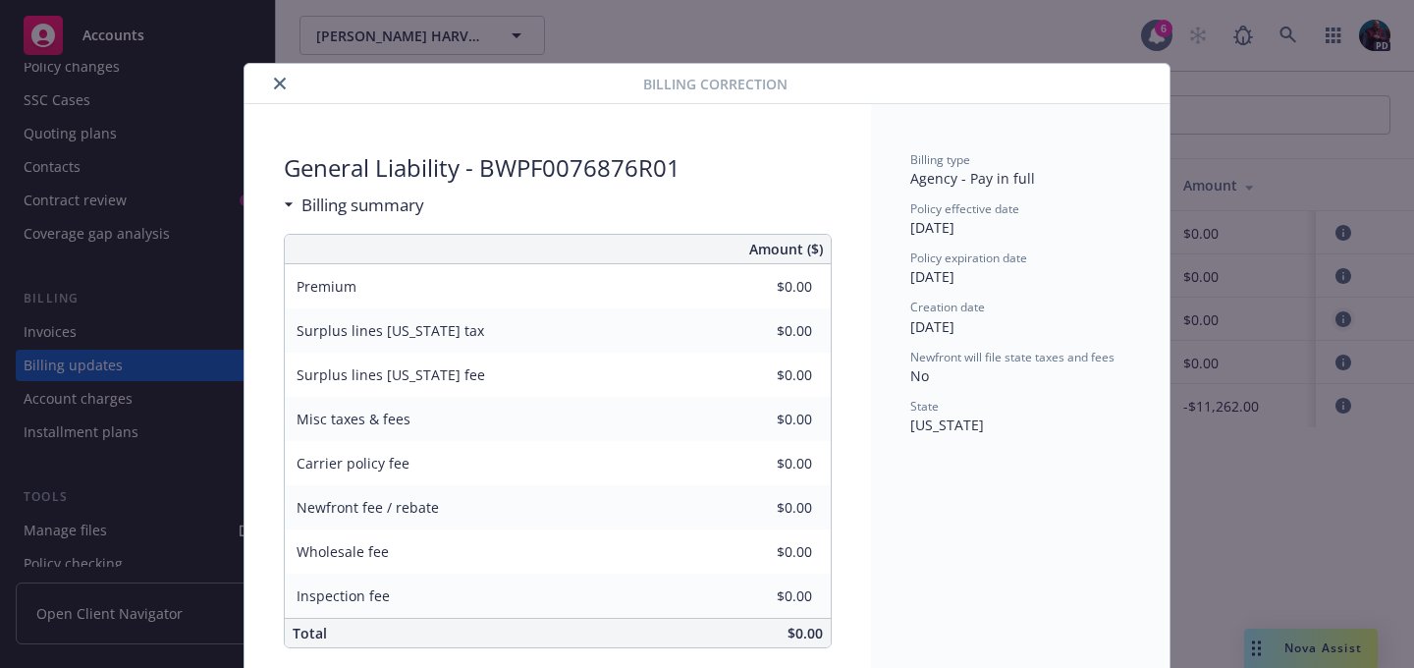
scroll to position [23, 0]
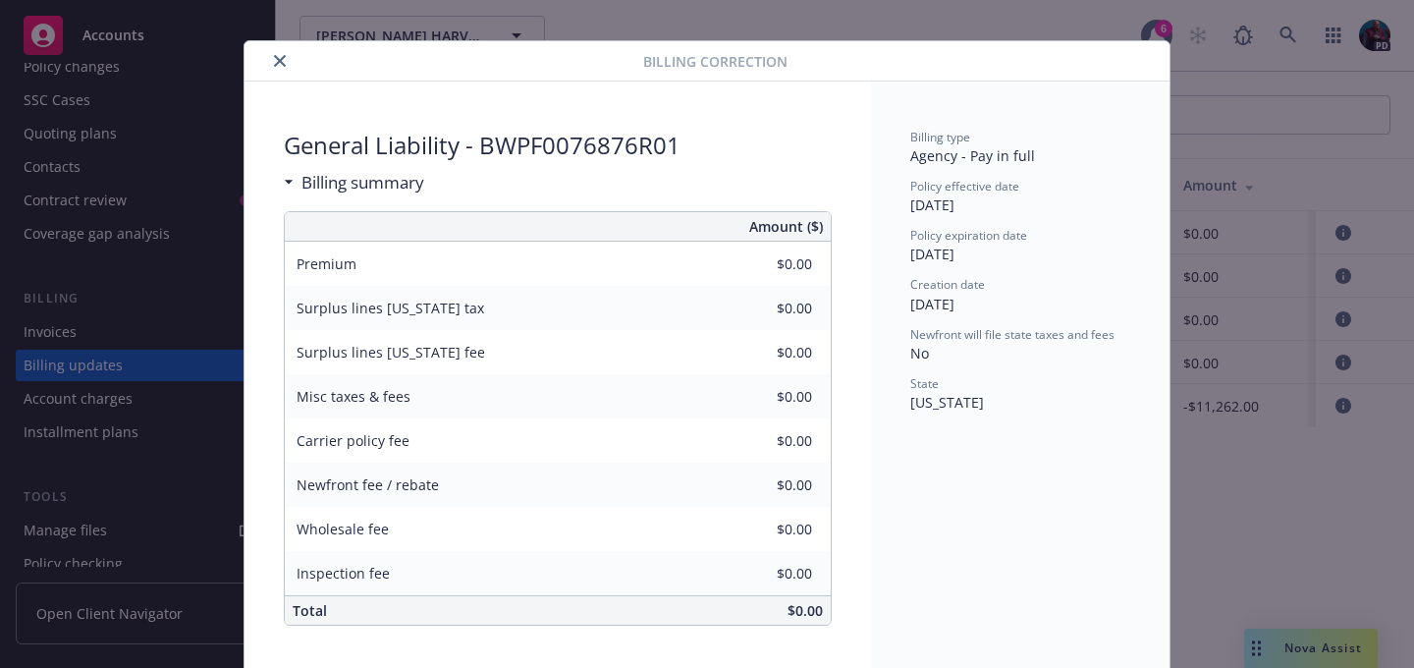
click at [274, 59] on icon "close" at bounding box center [280, 61] width 12 height 12
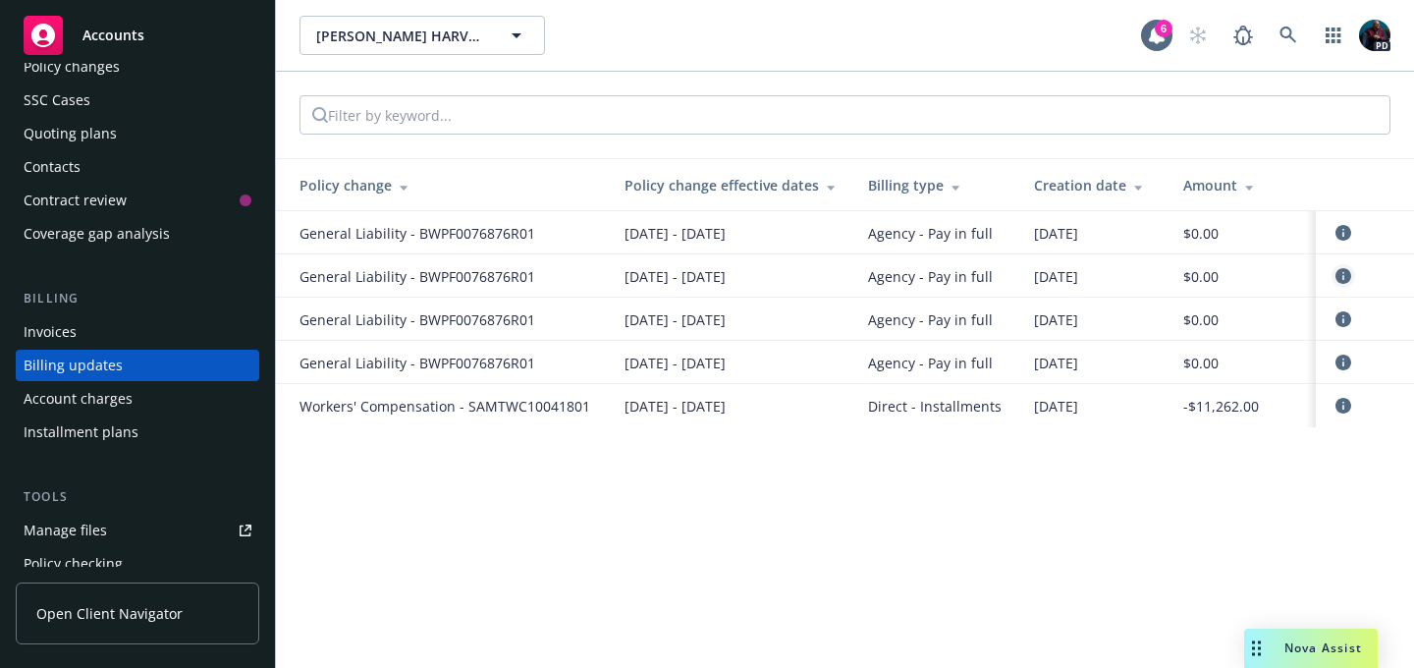
click at [1349, 277] on icon "circleInformation" at bounding box center [1344, 276] width 16 height 16
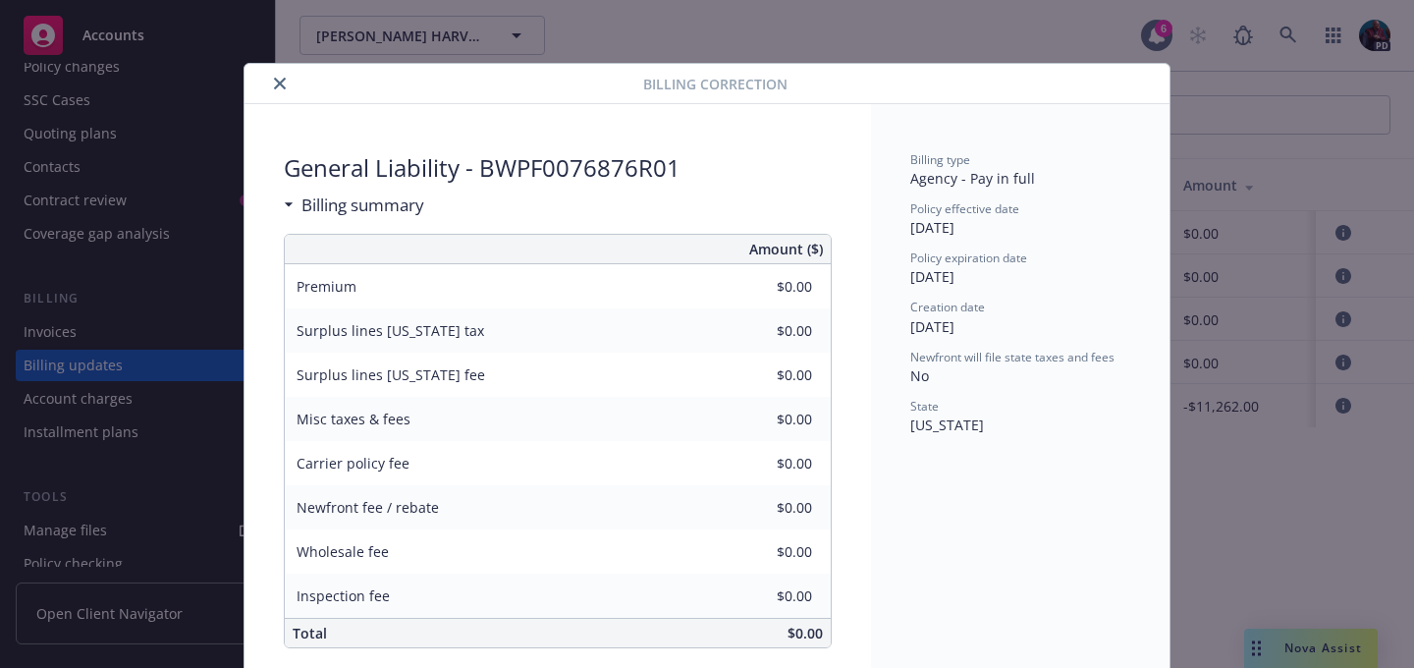
scroll to position [23, 0]
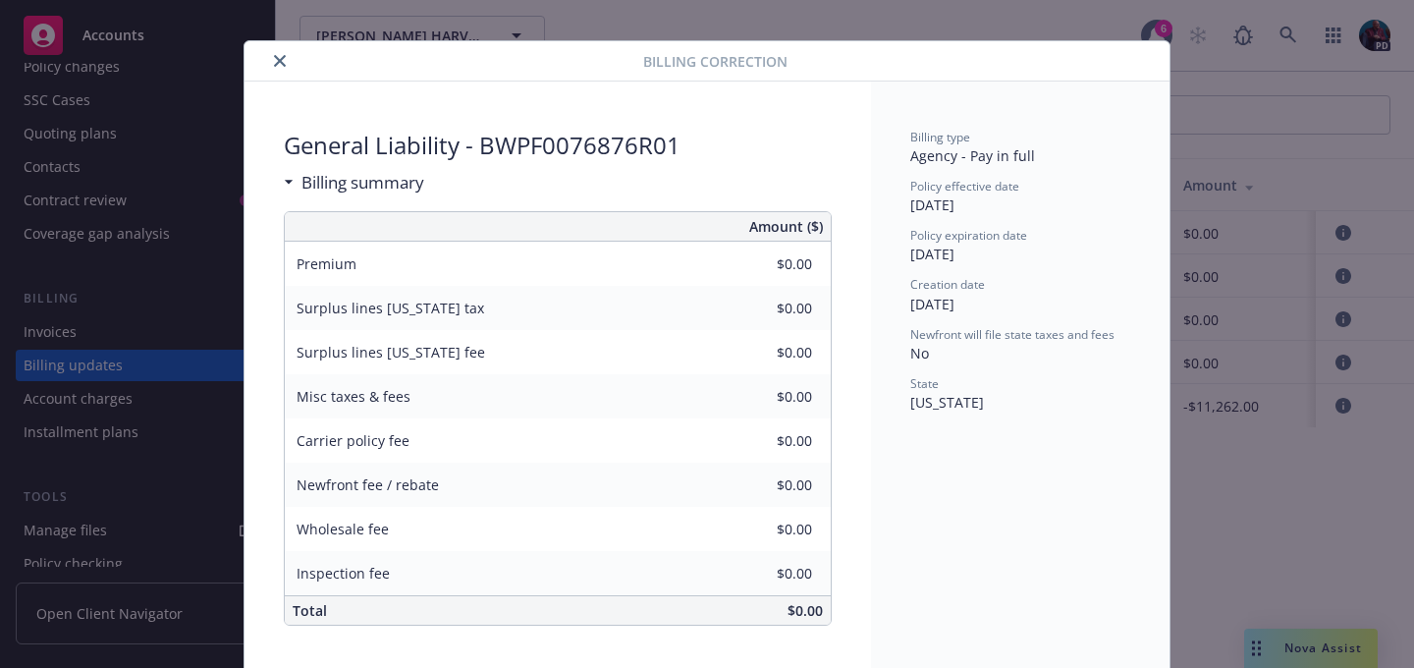
click at [277, 61] on icon "close" at bounding box center [280, 61] width 12 height 12
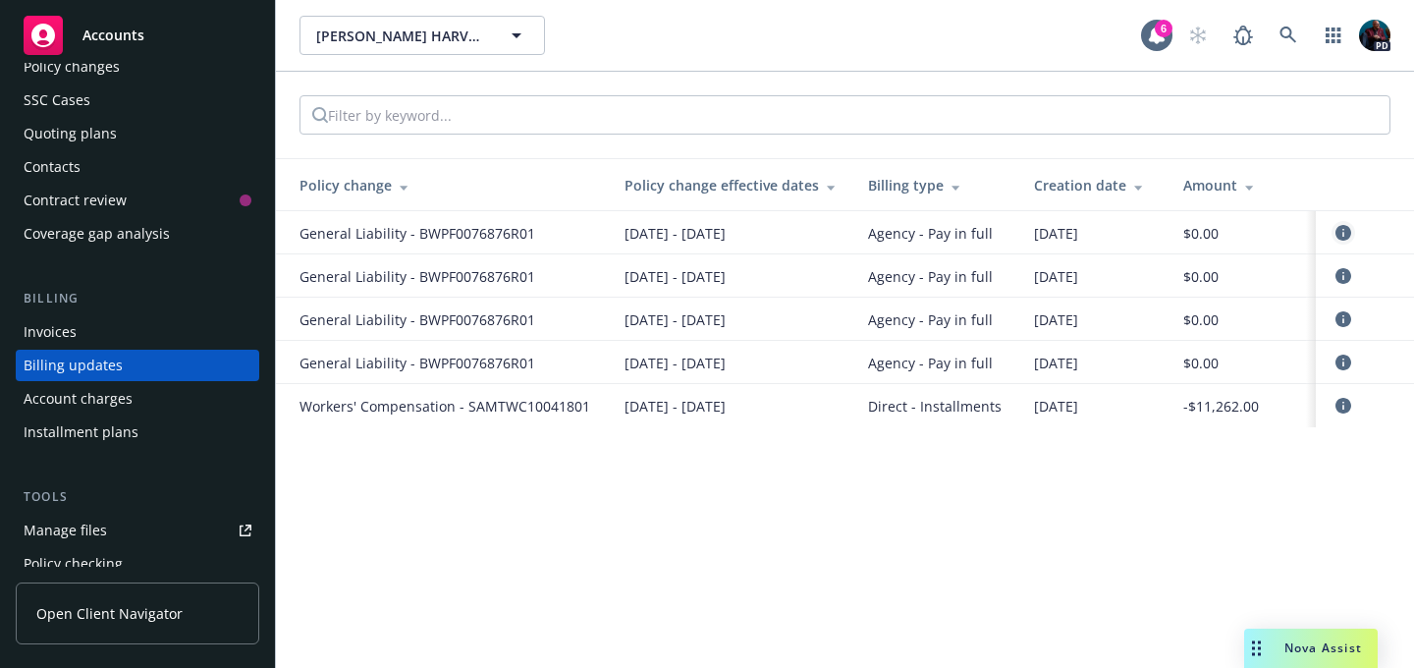
click at [1344, 230] on icon "circleInformation" at bounding box center [1344, 233] width 16 height 16
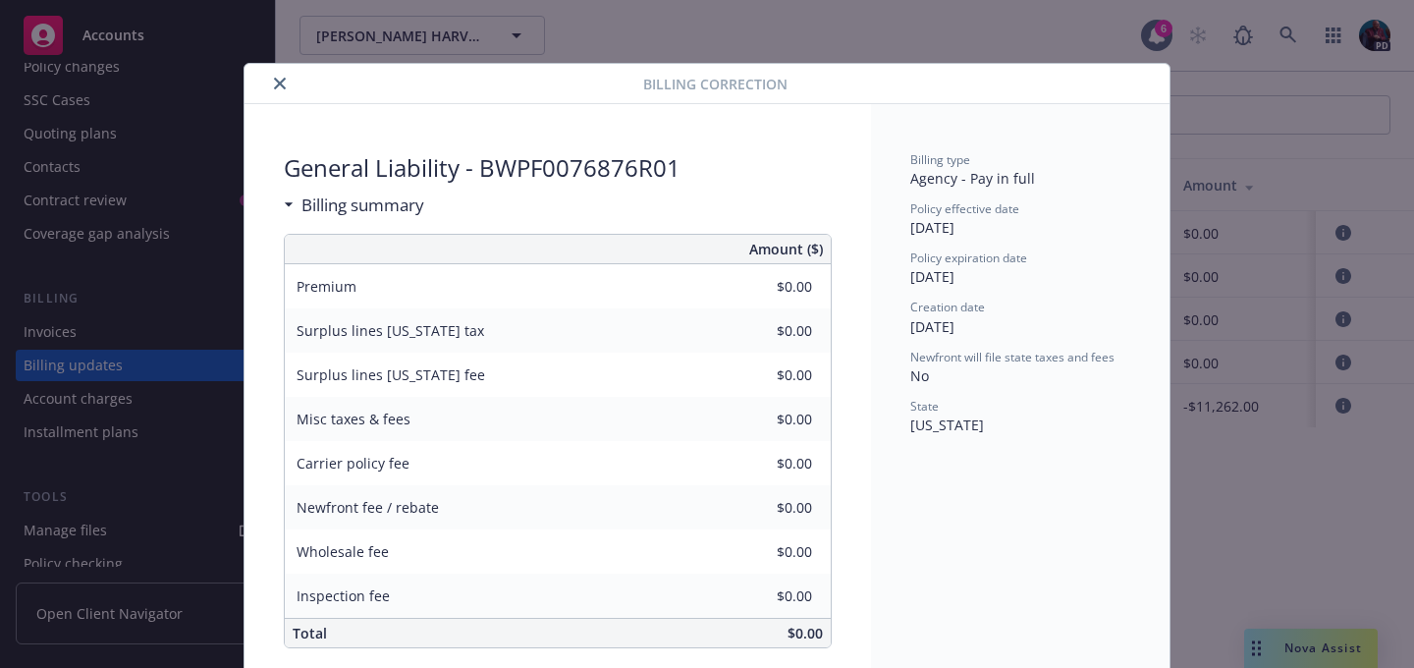
scroll to position [23, 0]
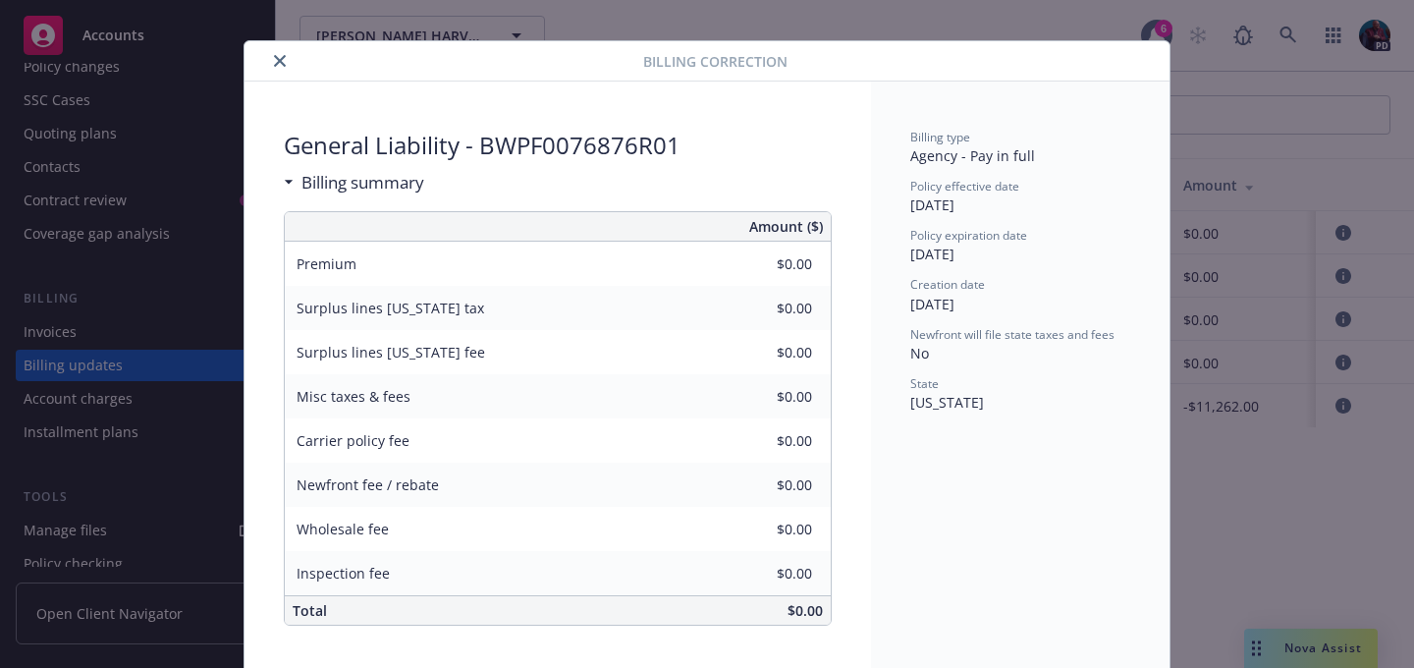
click at [274, 58] on icon "close" at bounding box center [280, 61] width 12 height 12
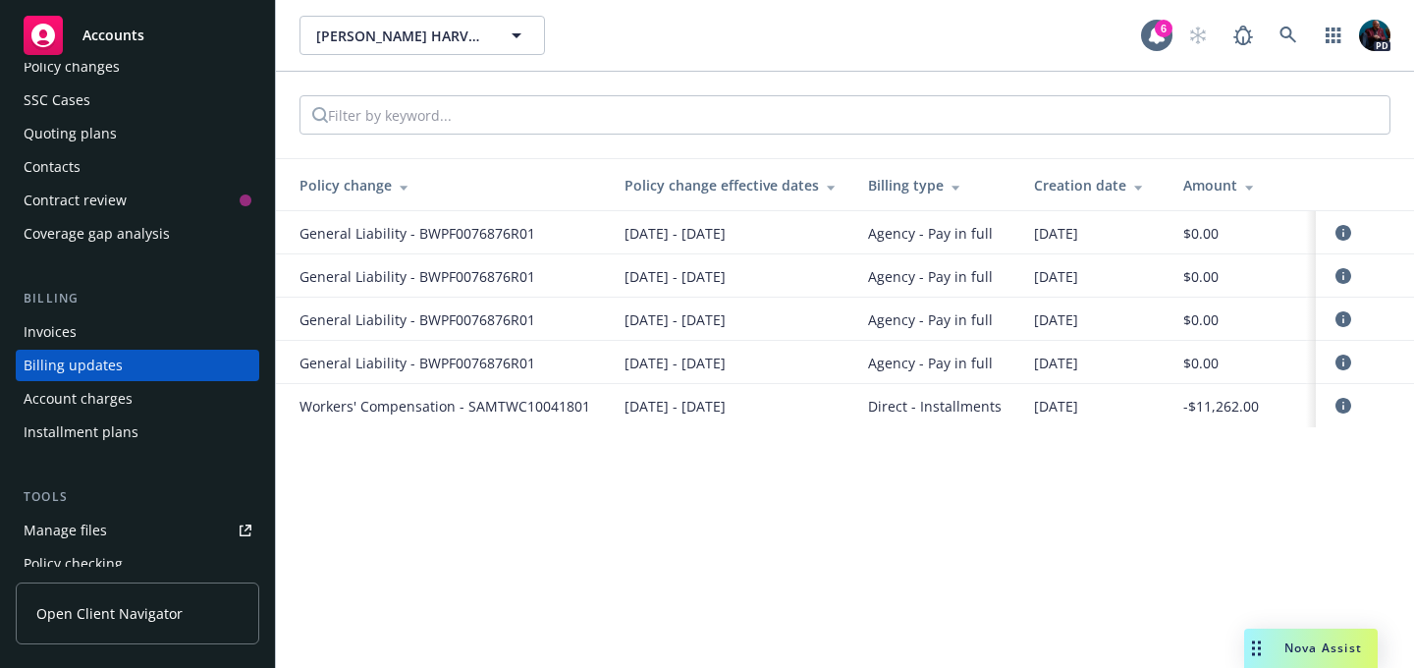
click at [65, 325] on div "Invoices" at bounding box center [50, 331] width 53 height 31
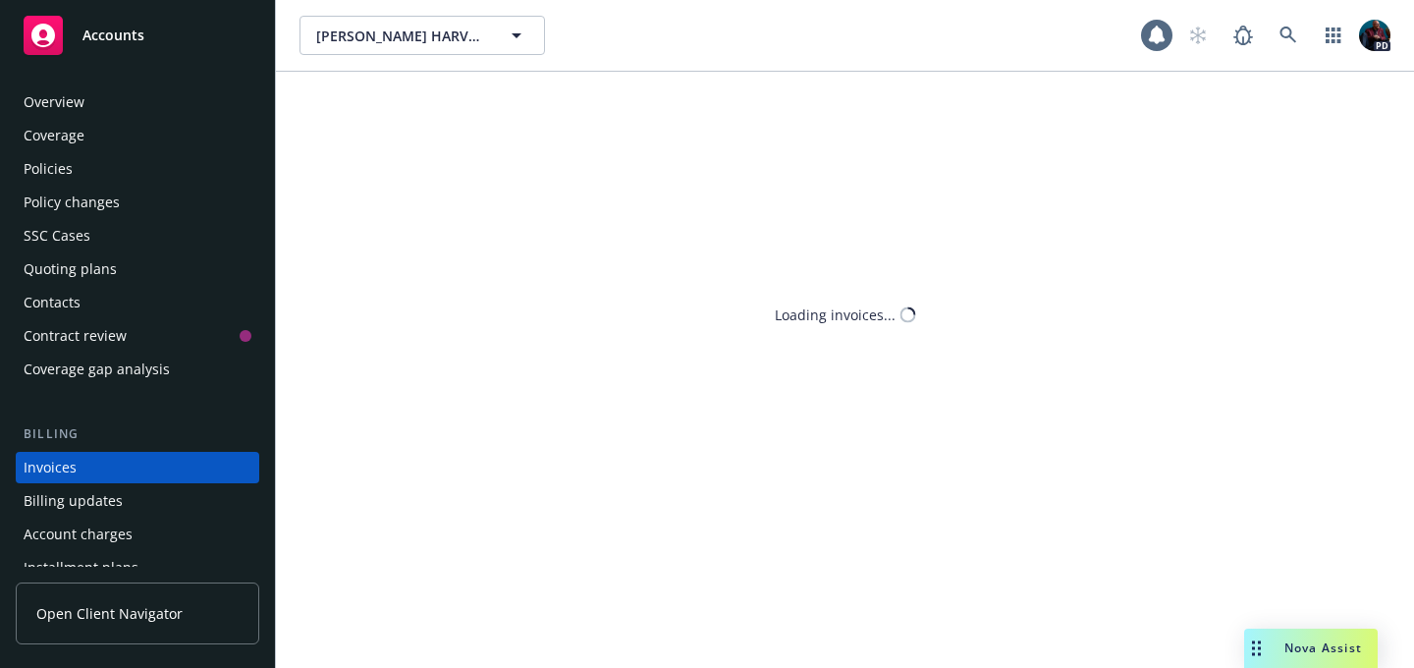
scroll to position [102, 0]
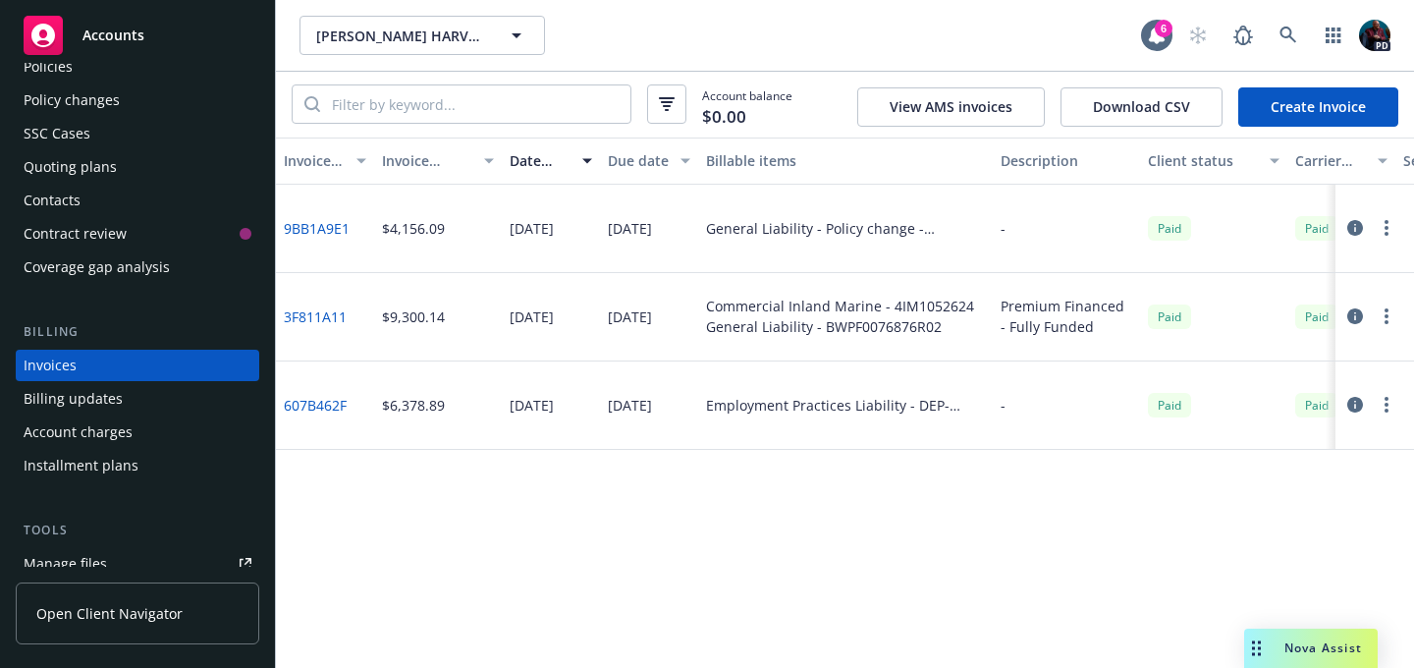
click at [105, 437] on div "Account charges" at bounding box center [78, 431] width 109 height 31
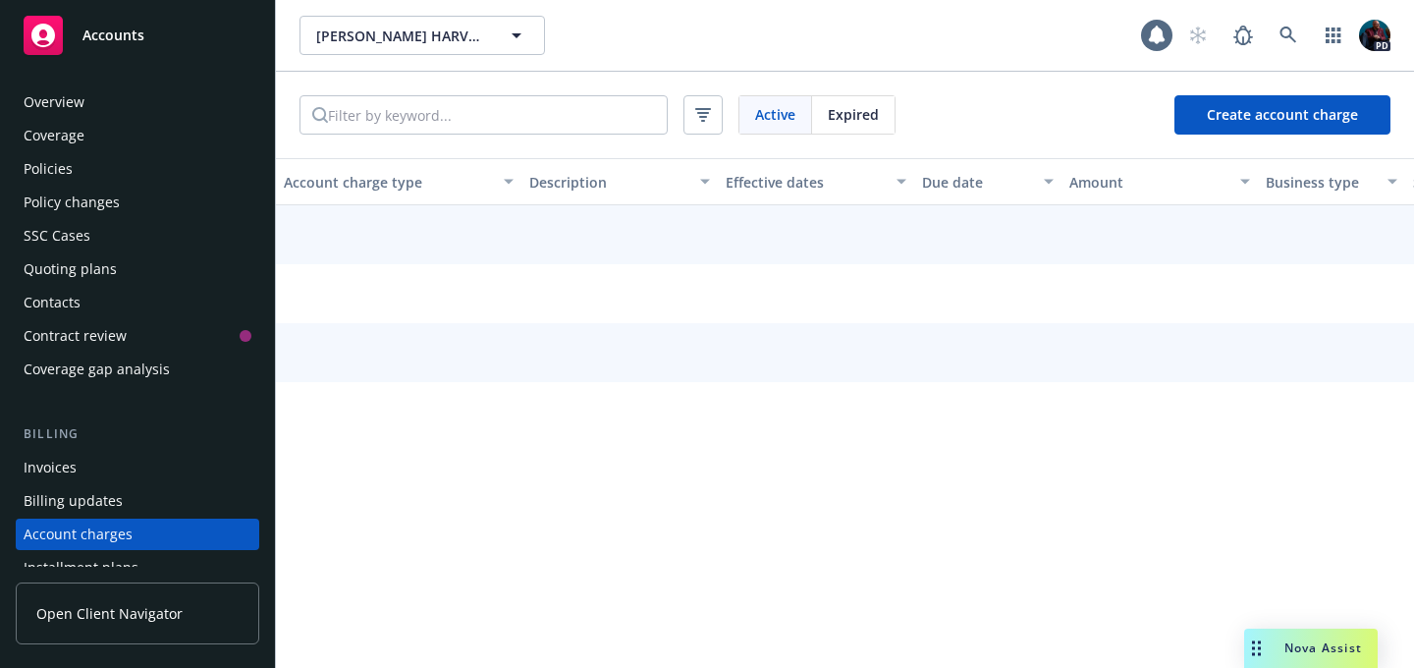
scroll to position [169, 0]
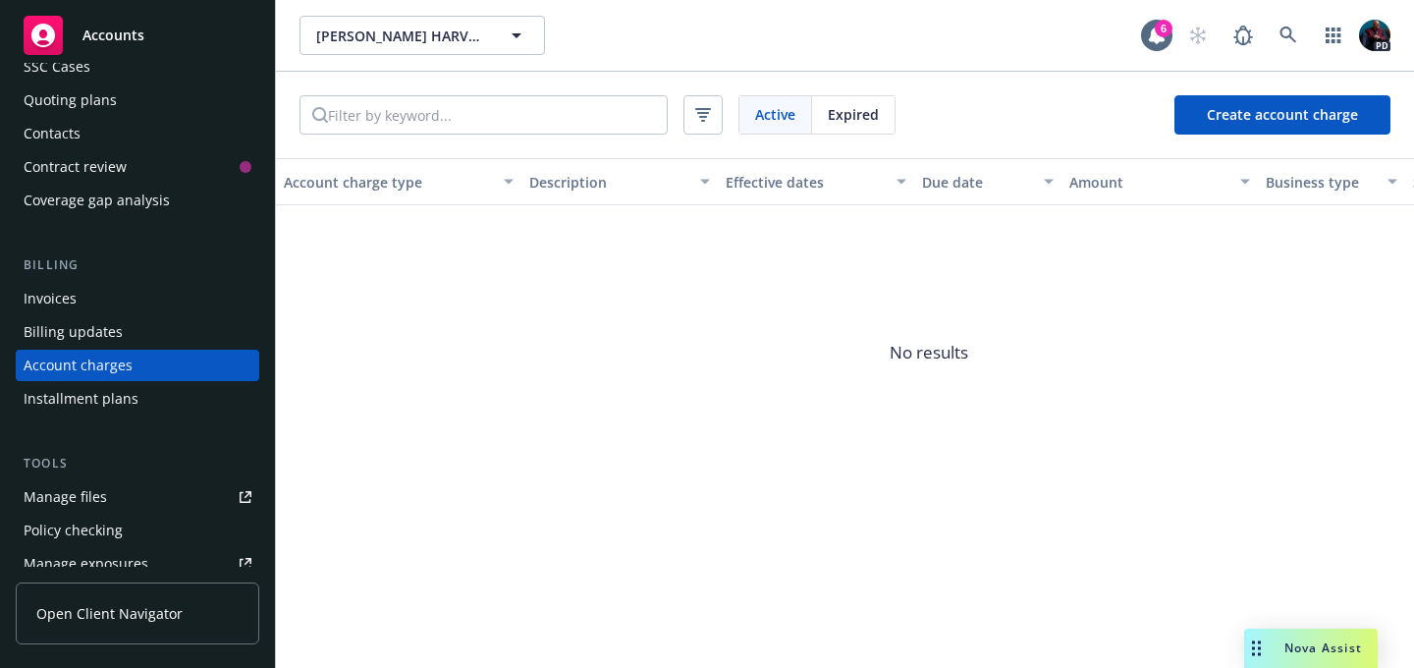
click at [99, 405] on div "Installment plans" at bounding box center [81, 398] width 115 height 31
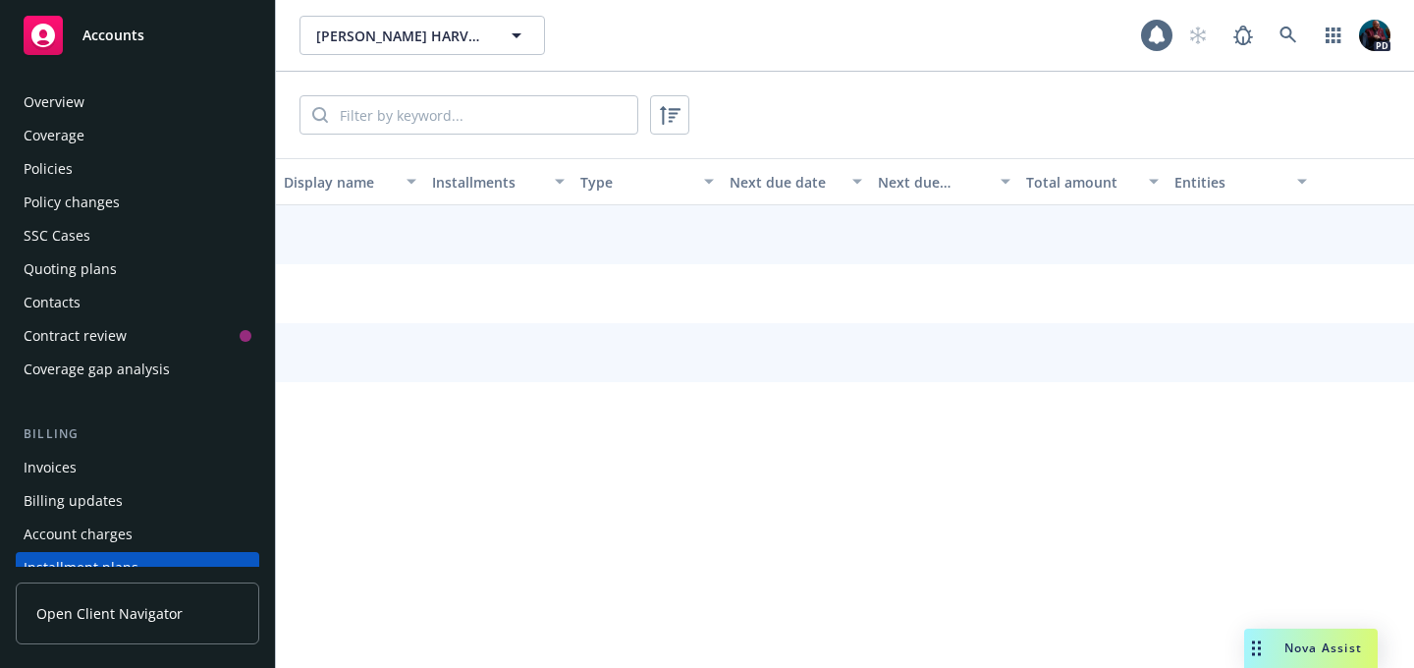
scroll to position [202, 0]
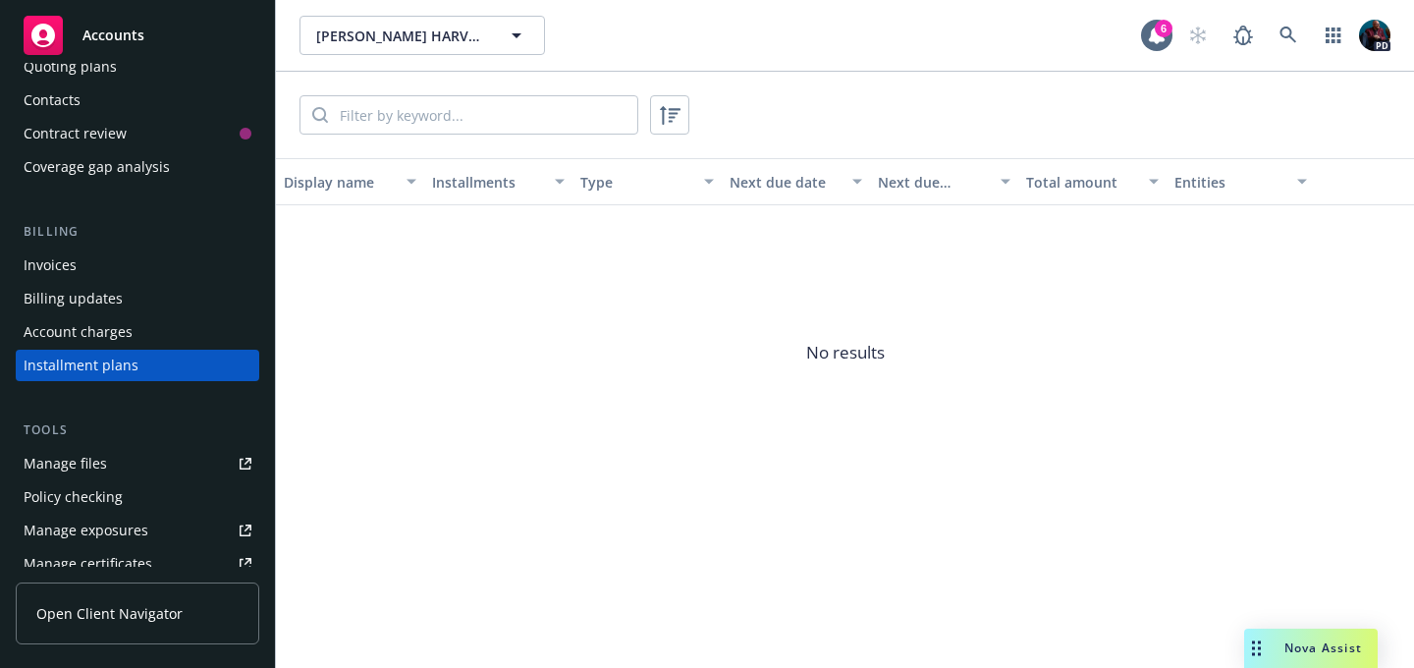
click at [81, 333] on div "Account charges" at bounding box center [78, 331] width 109 height 31
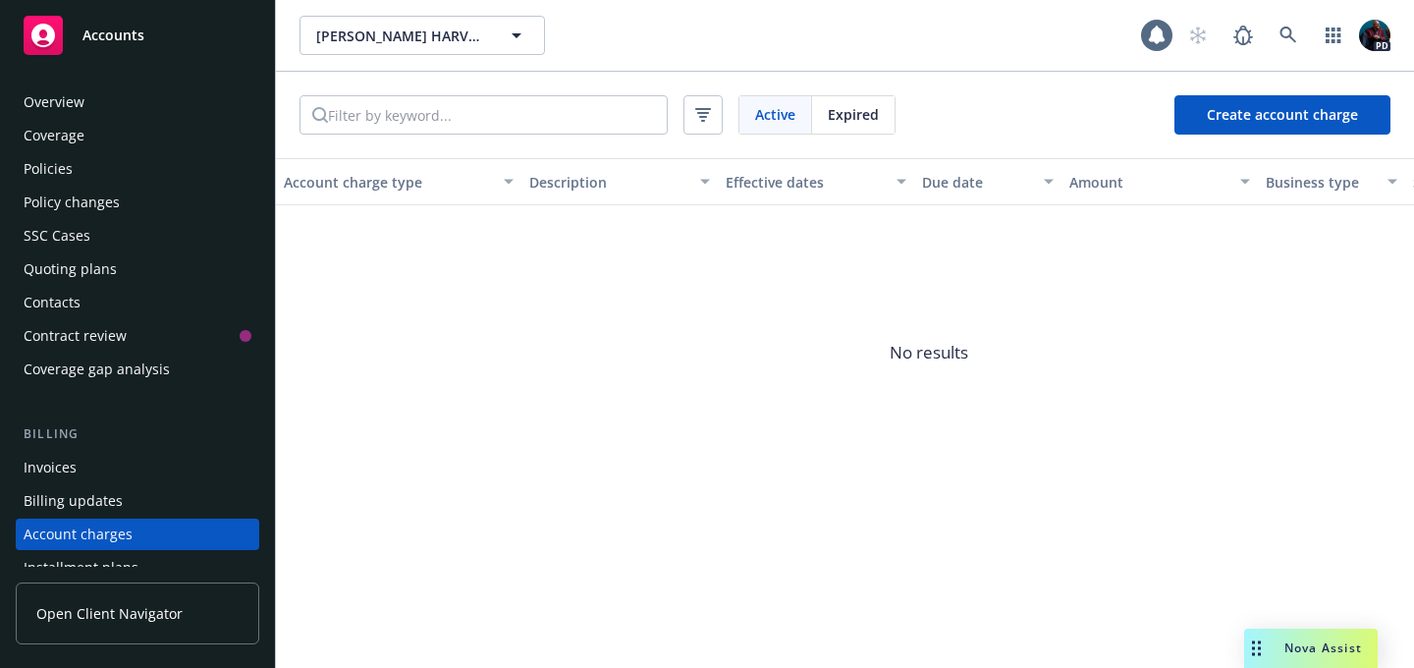
scroll to position [169, 0]
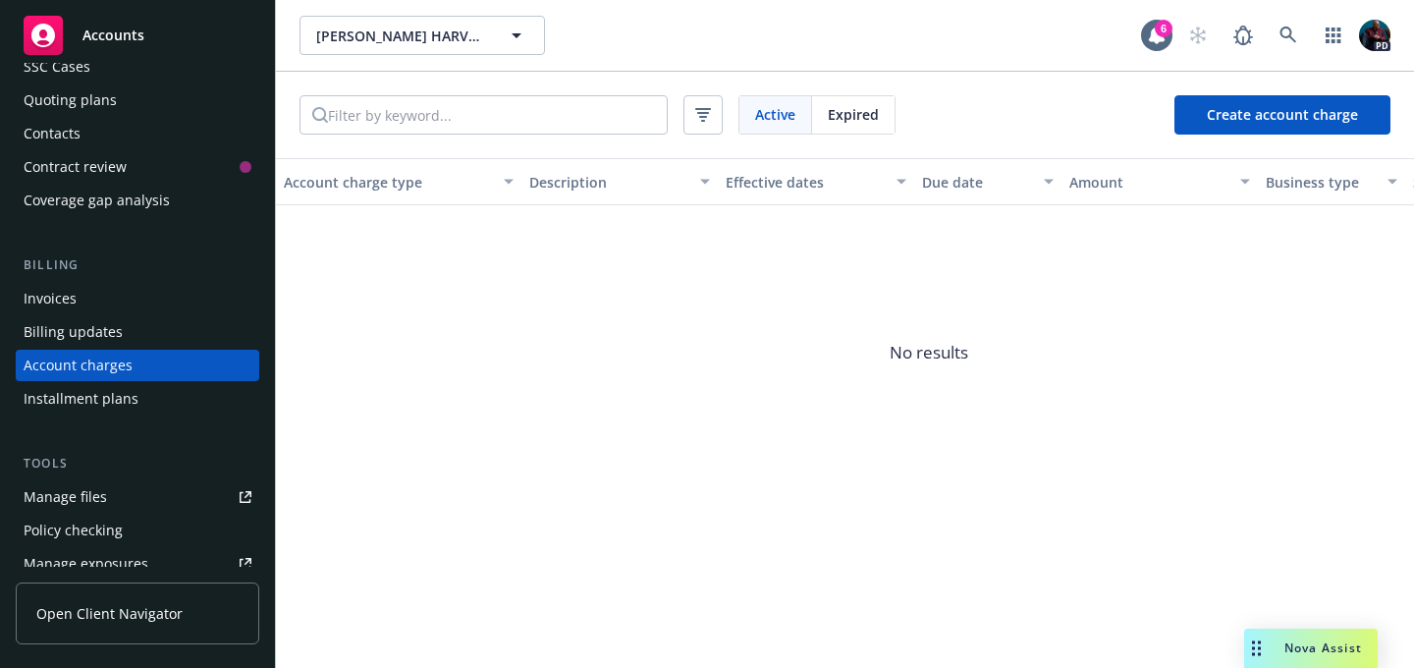
click at [77, 296] on div "Invoices" at bounding box center [138, 298] width 228 height 31
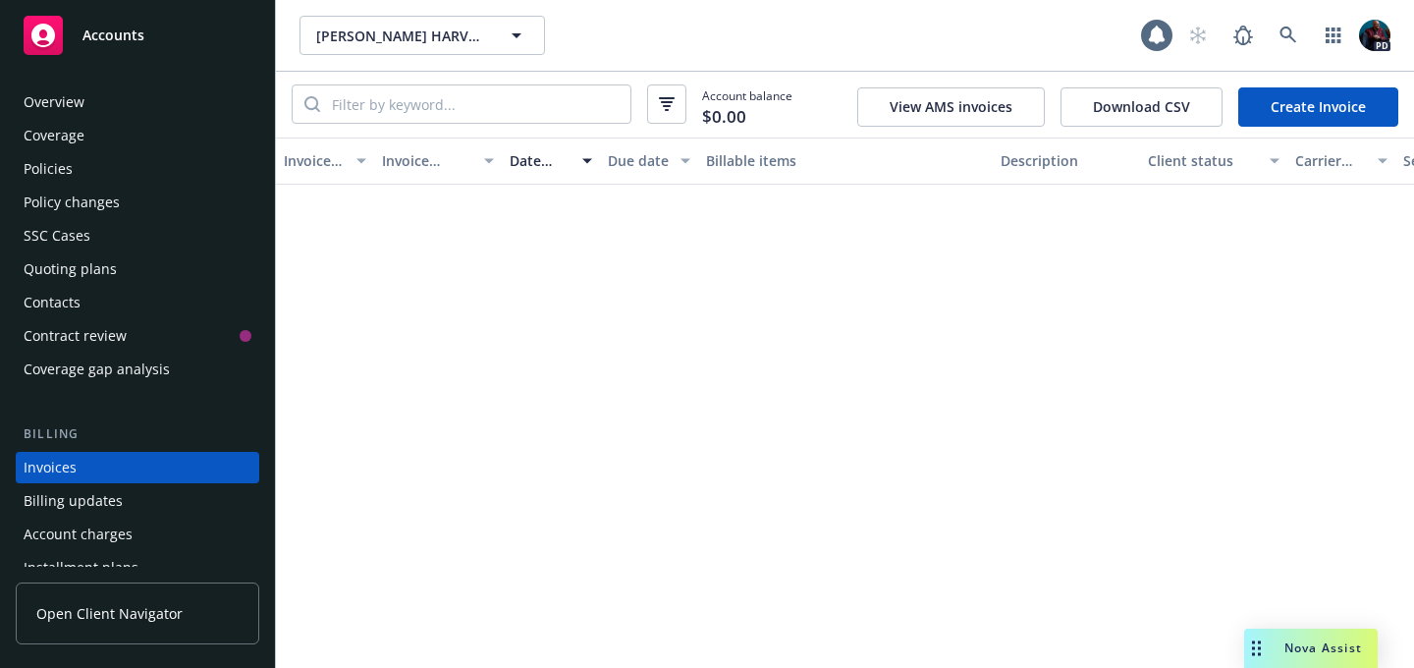
scroll to position [102, 0]
